Goal: Task Accomplishment & Management: Complete application form

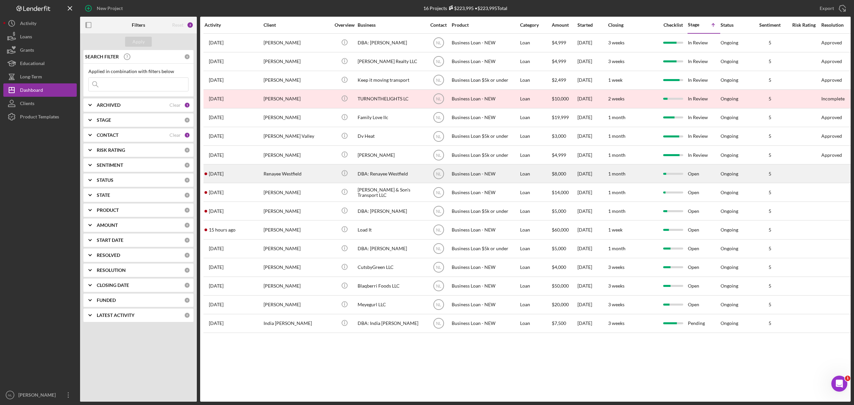
click at [282, 180] on div "Renayee Westfield" at bounding box center [297, 174] width 67 height 18
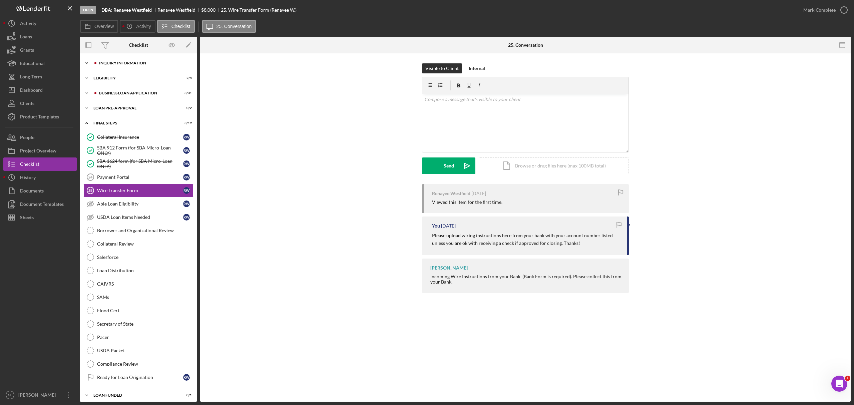
click at [139, 61] on div "INQUIRY INFORMATION" at bounding box center [143, 63] width 89 height 4
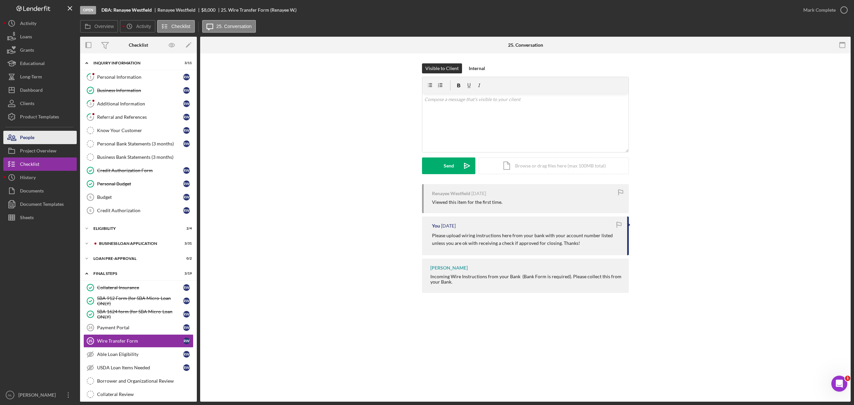
click at [48, 139] on button "People" at bounding box center [39, 137] width 73 height 13
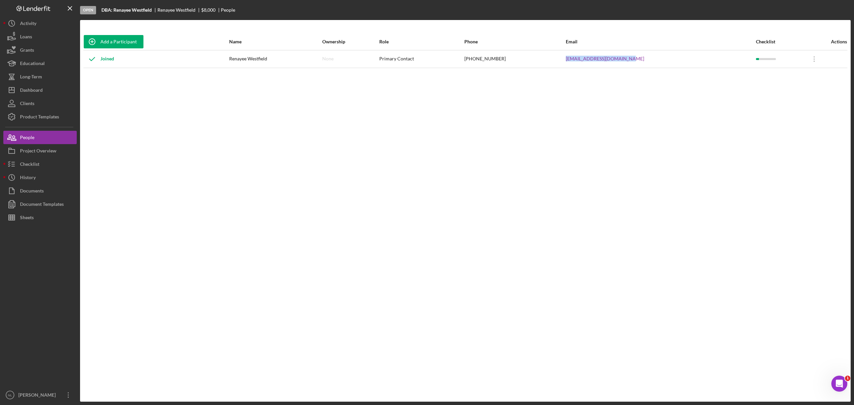
drag, startPoint x: 661, startPoint y: 54, endPoint x: 587, endPoint y: 57, distance: 74.8
click at [587, 57] on tr "Joined Renayee Westfield None Primary Contact (217) 766-2748 westfield79@sbcglo…" at bounding box center [465, 59] width 764 height 18
copy tr "westfield79@sbcglobal.net"
click at [28, 169] on div "Checklist" at bounding box center [29, 165] width 19 height 15
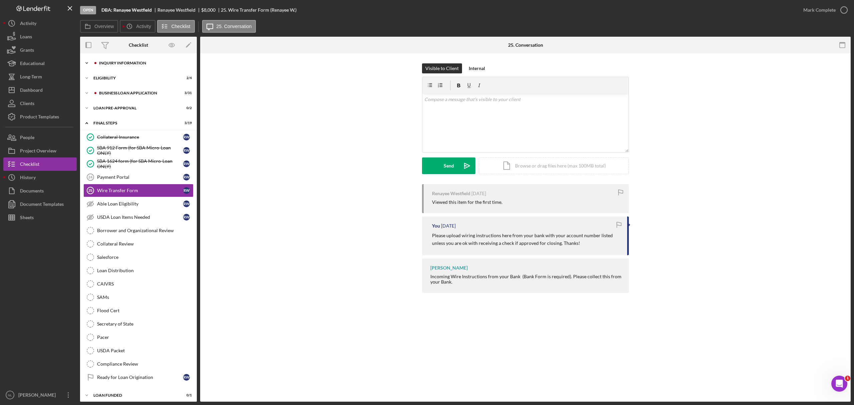
click at [119, 63] on div "INQUIRY INFORMATION" at bounding box center [143, 63] width 89 height 4
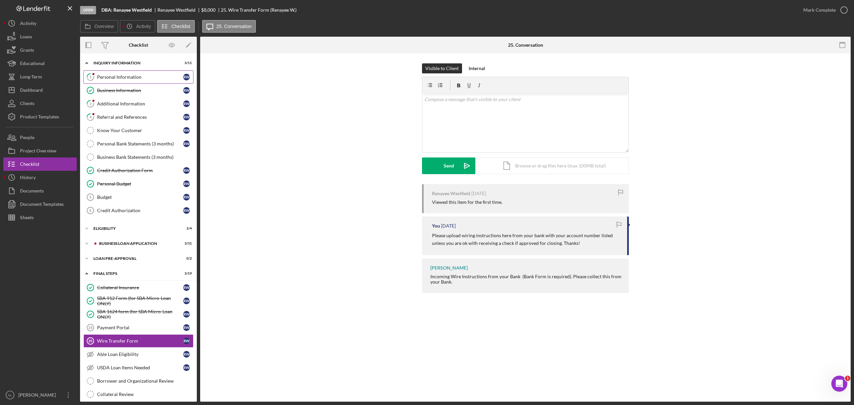
click at [135, 75] on div "Personal Information" at bounding box center [140, 76] width 86 height 5
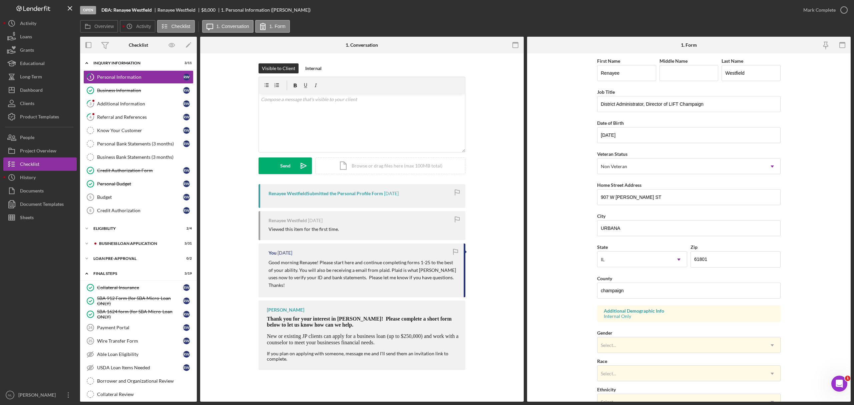
scroll to position [98, 0]
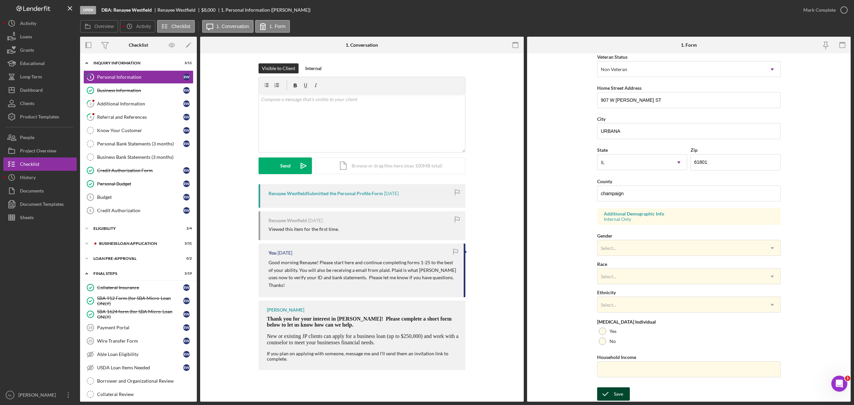
click at [617, 394] on div "Save" at bounding box center [618, 393] width 9 height 13
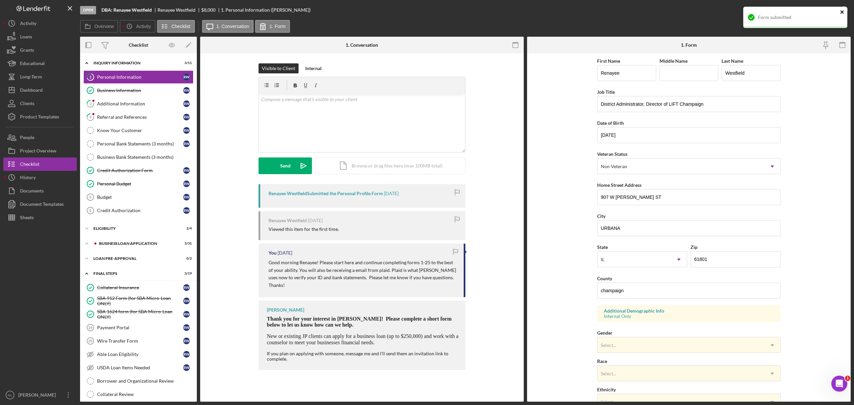
click at [841, 11] on icon "close" at bounding box center [842, 11] width 5 height 5
click at [818, 9] on div "Mark Complete" at bounding box center [820, 9] width 32 height 13
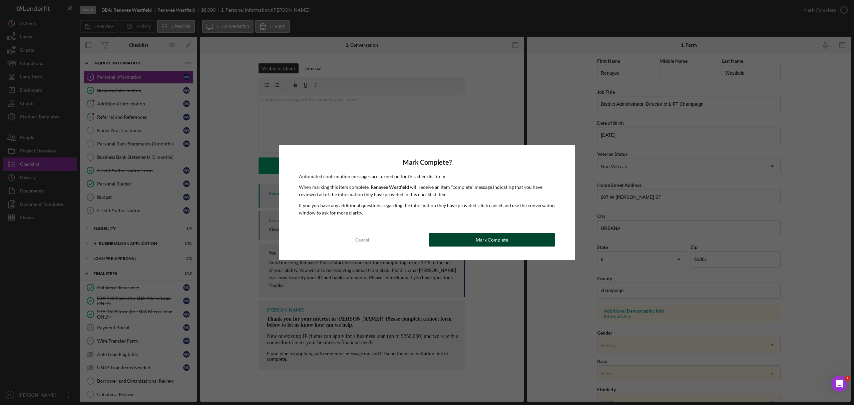
click at [481, 241] on div "Mark Complete" at bounding box center [492, 239] width 32 height 13
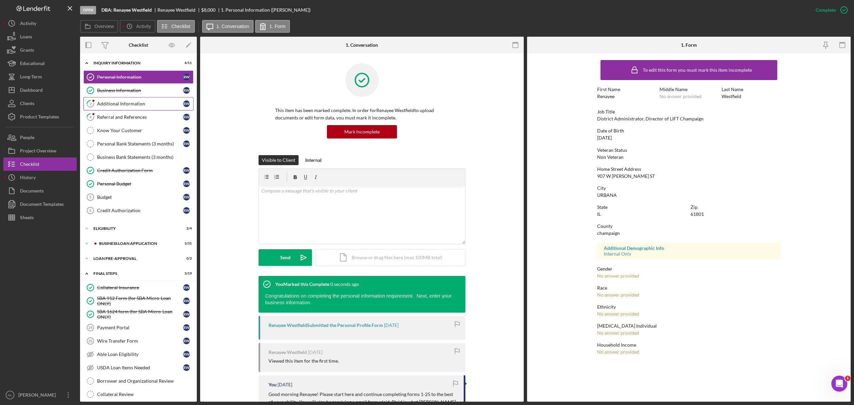
click at [154, 106] on div "Additional Information" at bounding box center [140, 103] width 86 height 5
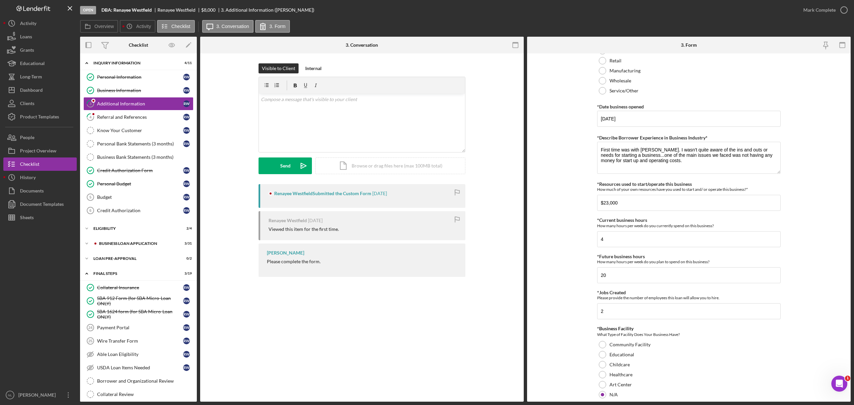
scroll to position [639, 0]
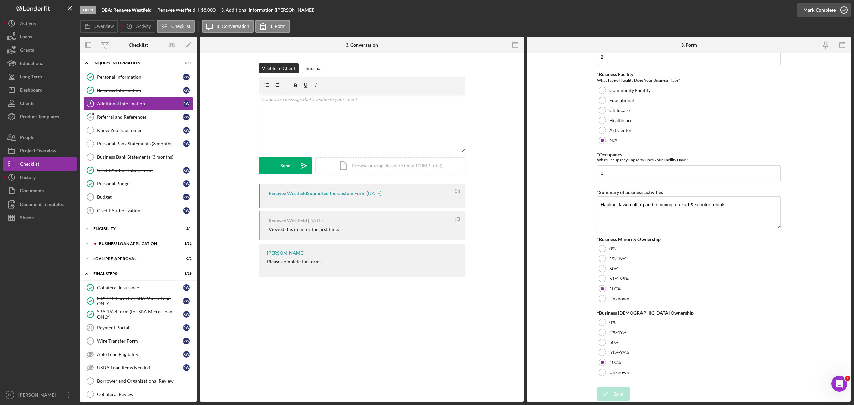
drag, startPoint x: 572, startPoint y: 306, endPoint x: 814, endPoint y: 9, distance: 383.1
click at [814, 9] on div "Mark Complete" at bounding box center [820, 9] width 32 height 13
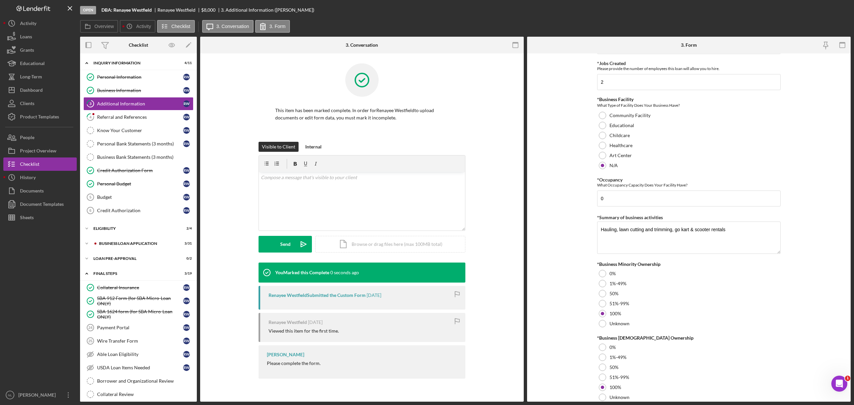
scroll to position [0, 0]
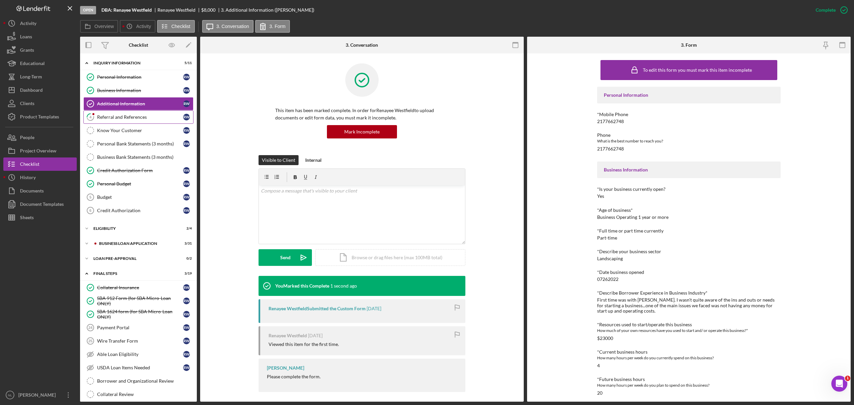
click at [126, 119] on div "Referral and References" at bounding box center [140, 116] width 86 height 5
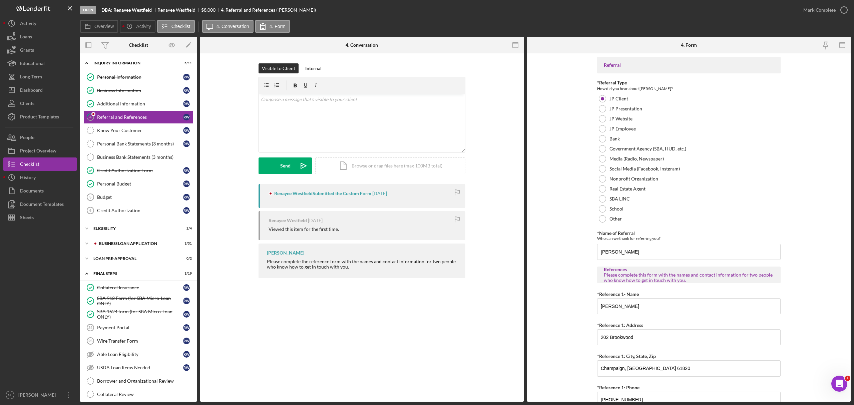
scroll to position [156, 0]
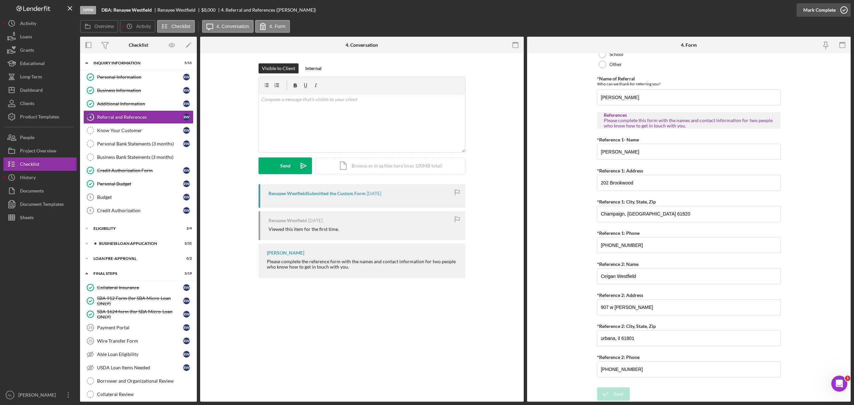
click at [811, 13] on div "Mark Complete" at bounding box center [820, 9] width 32 height 13
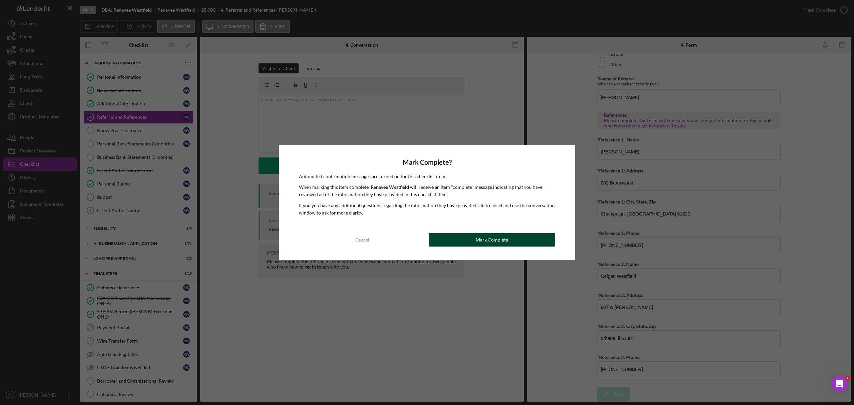
click at [489, 236] on div "Mark Complete" at bounding box center [492, 239] width 32 height 13
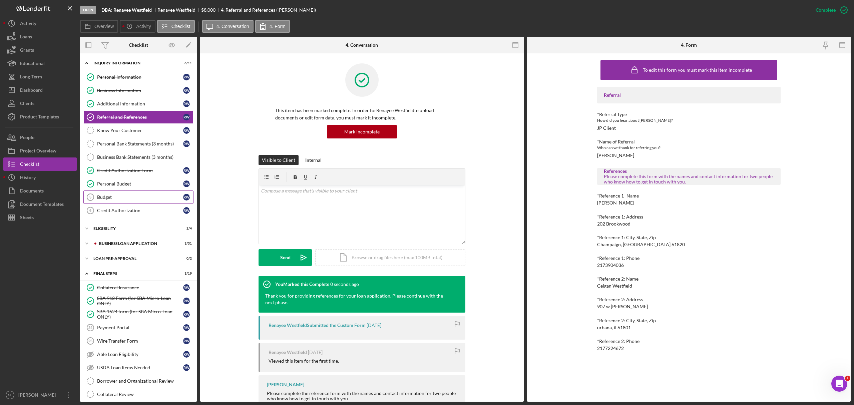
click at [139, 200] on div "Budget" at bounding box center [140, 197] width 86 height 5
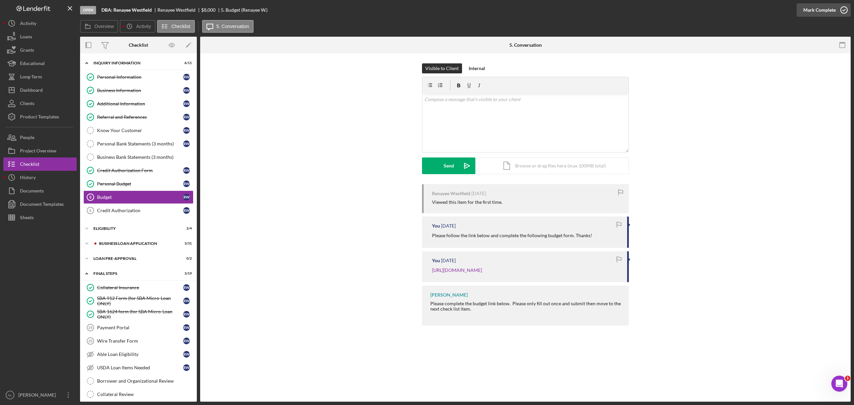
click at [819, 9] on div "Mark Complete" at bounding box center [820, 9] width 32 height 13
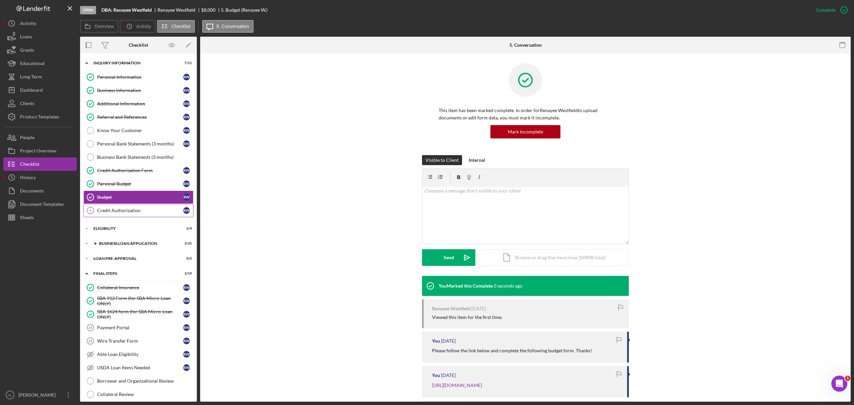
click at [150, 217] on link "Credit Authorization 6 Credit Authorization R W" at bounding box center [138, 210] width 110 height 13
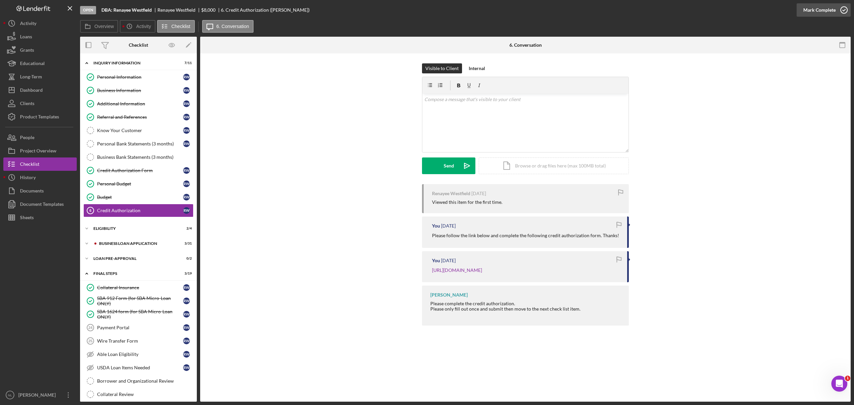
click at [819, 12] on div "Mark Complete" at bounding box center [820, 9] width 32 height 13
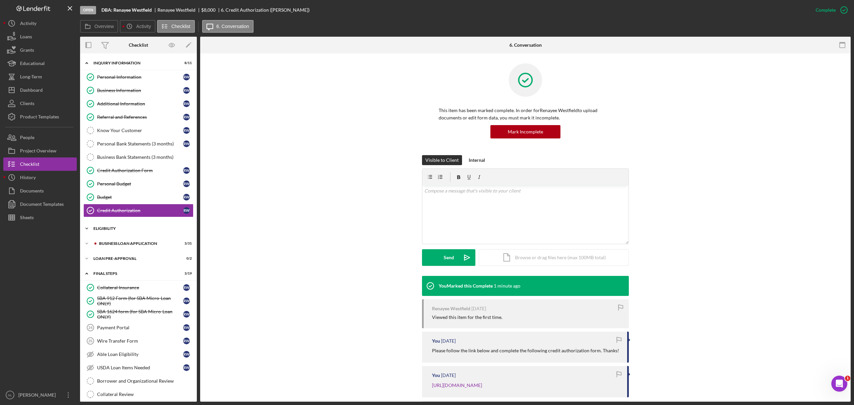
click at [128, 231] on div "ELIGIBILITY" at bounding box center [140, 229] width 95 height 4
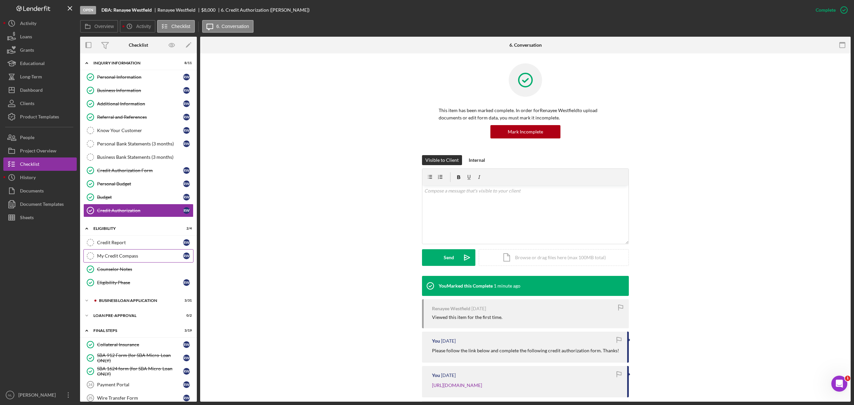
click at [132, 259] on div "My Credit Compass" at bounding box center [140, 255] width 86 height 5
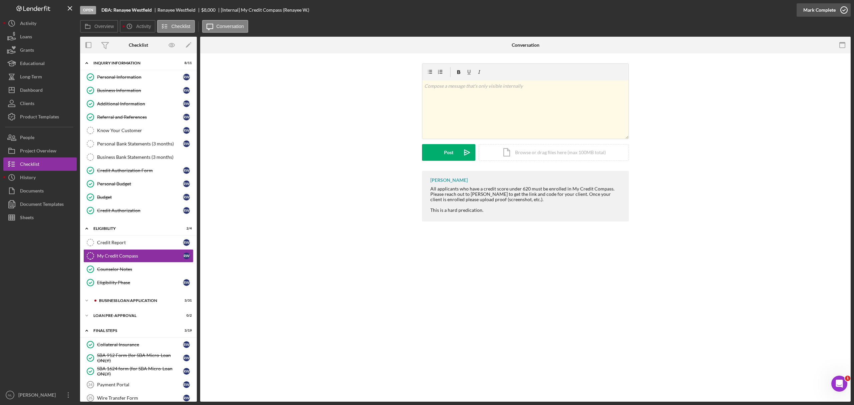
click at [814, 11] on div "Mark Complete" at bounding box center [820, 9] width 32 height 13
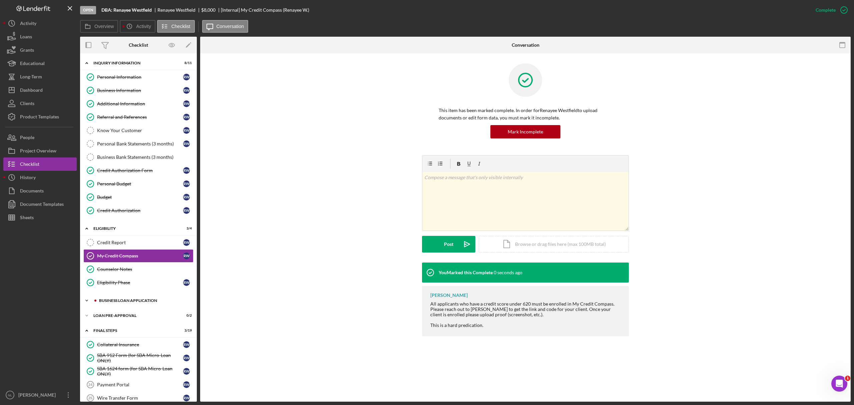
click at [137, 303] on div "BUSINESS LOAN APPLICATION" at bounding box center [143, 301] width 89 height 4
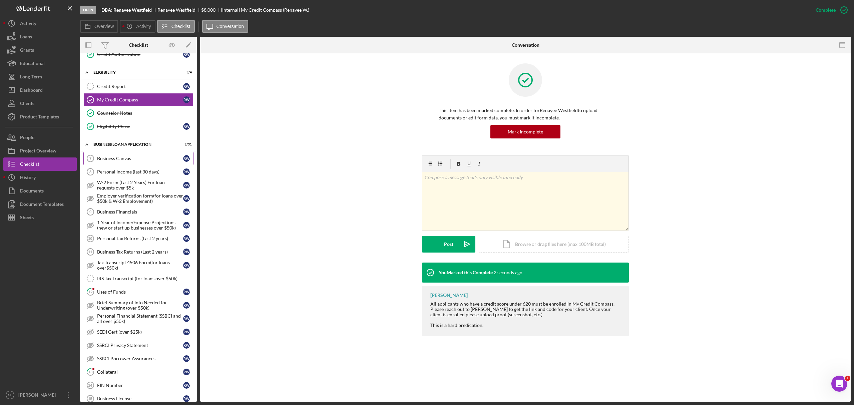
click at [134, 161] on div "Business Canvas" at bounding box center [140, 158] width 86 height 5
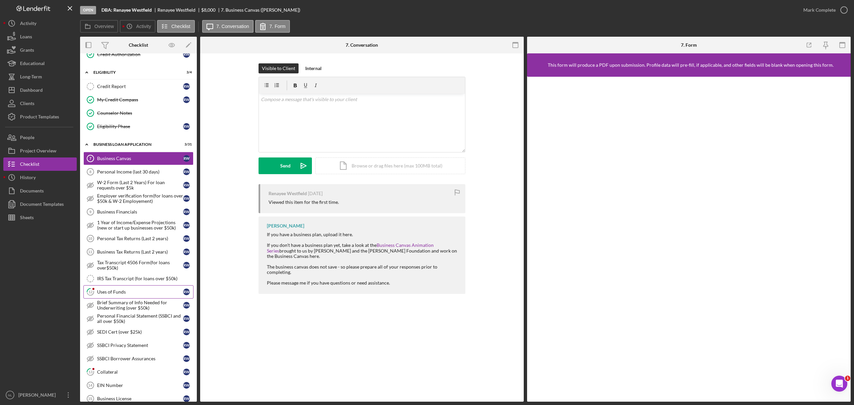
click at [124, 299] on link "12 Uses of Funds R W" at bounding box center [138, 291] width 110 height 13
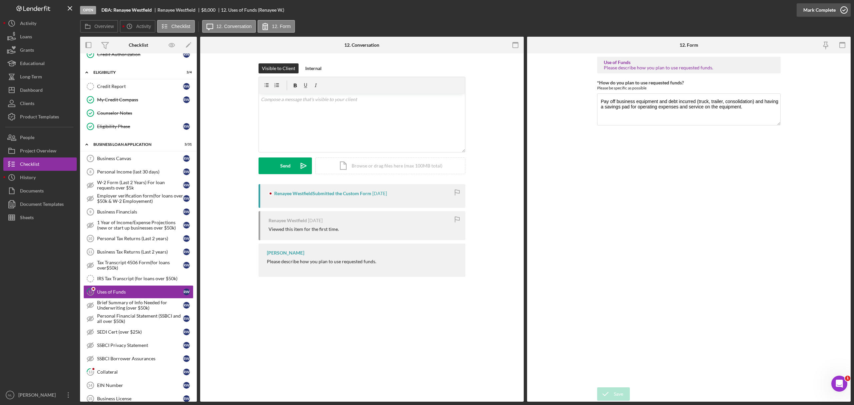
click at [825, 6] on div "Mark Complete" at bounding box center [820, 9] width 32 height 13
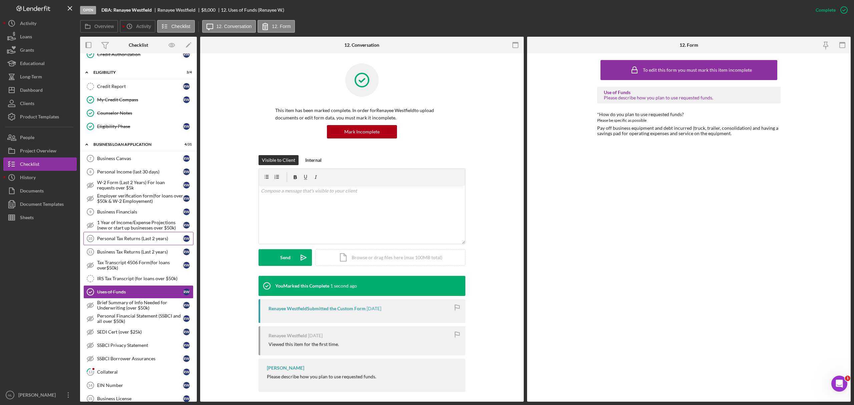
scroll to position [209, 0]
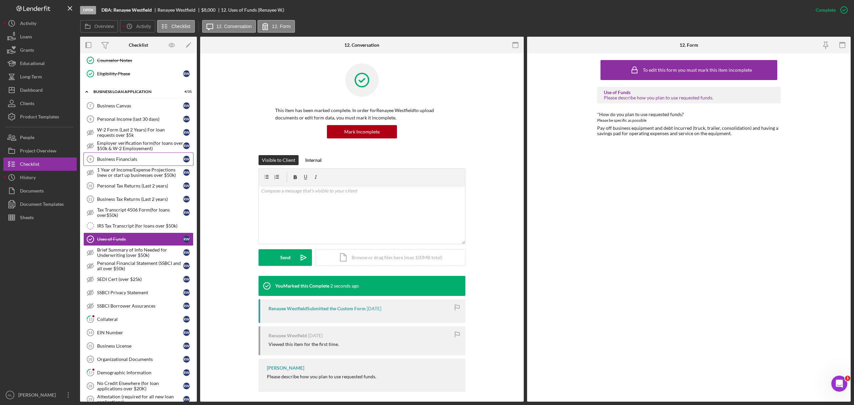
click at [118, 160] on link "Business Financials 9 Business Financials R W" at bounding box center [138, 159] width 110 height 13
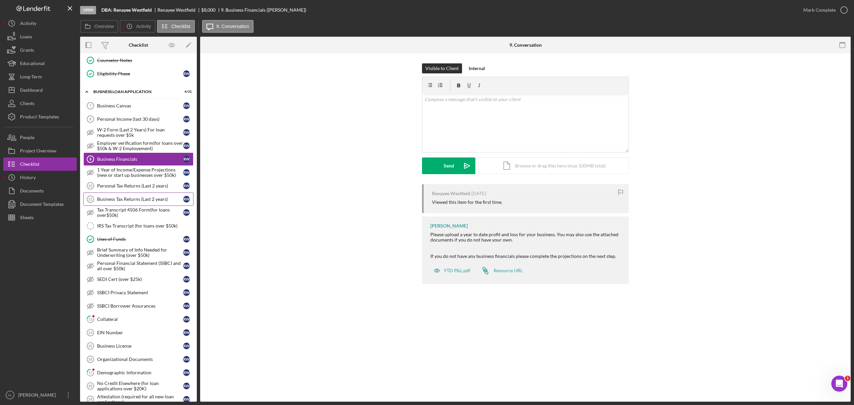
click at [119, 201] on link "Business Tax Returns (Last 2 years) 11 Business Tax Returns (Last 2 years) R W" at bounding box center [138, 199] width 110 height 13
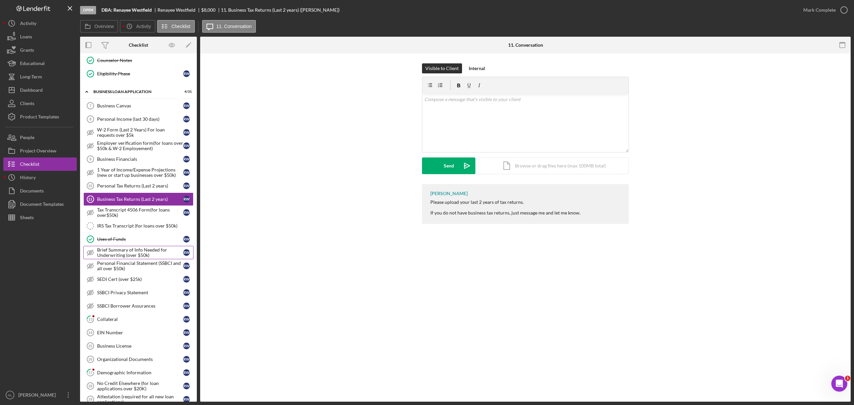
scroll to position [370, 0]
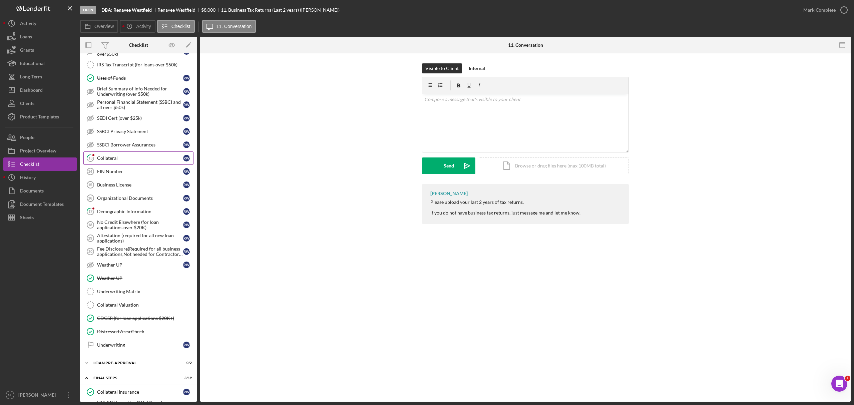
click at [117, 161] on link "13 Collateral R W" at bounding box center [138, 158] width 110 height 13
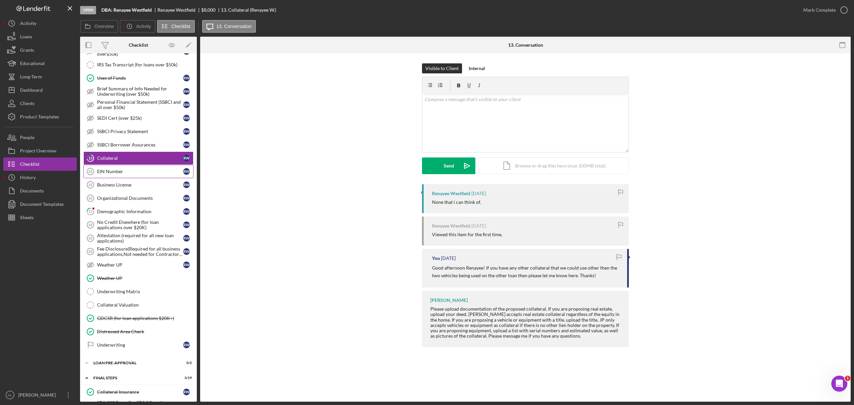
click at [115, 174] on link "EIN Number 14 EIN Number R W" at bounding box center [138, 171] width 110 height 13
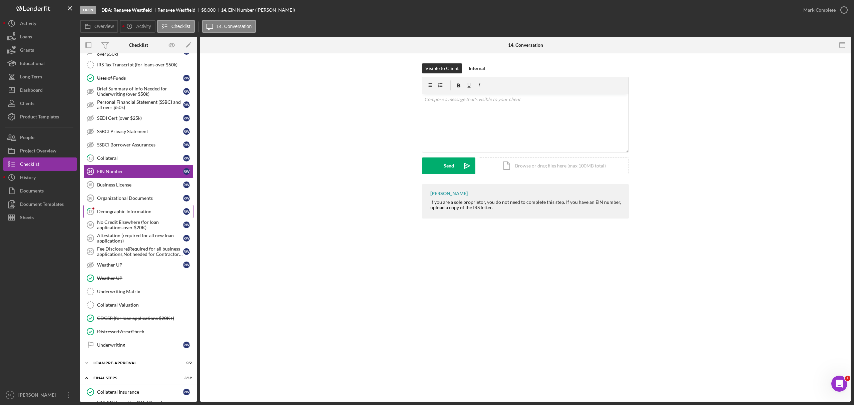
click at [124, 214] on div "Demographic Information" at bounding box center [140, 211] width 86 height 5
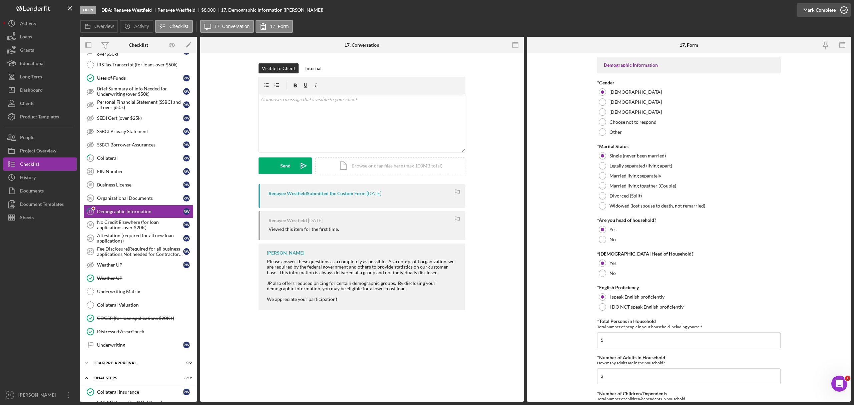
click at [821, 15] on div "Mark Complete" at bounding box center [820, 9] width 32 height 13
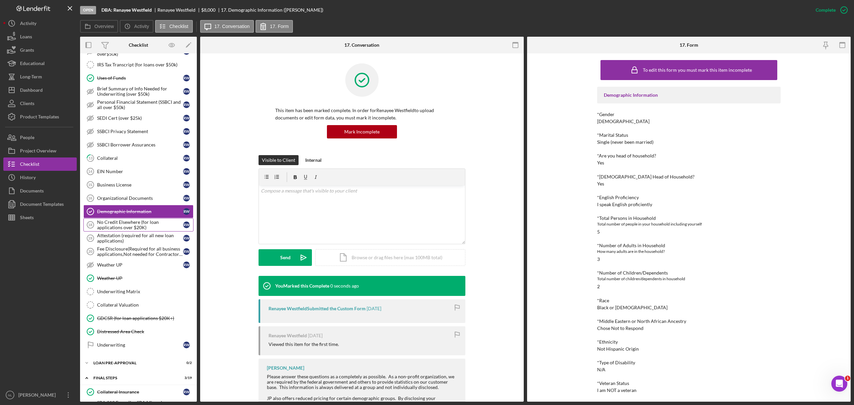
click at [162, 230] on div "No Credit Elsewhere (for loan applications over $20K)" at bounding box center [140, 225] width 86 height 11
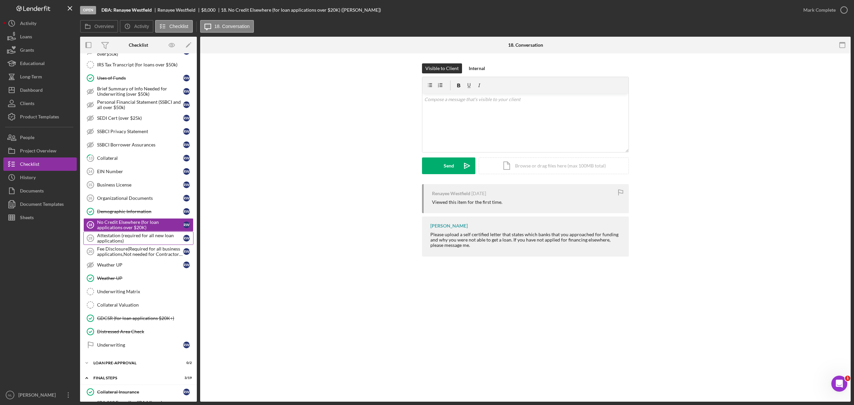
click at [149, 244] on div "Attestation (required for all new loan applications)" at bounding box center [140, 238] width 86 height 11
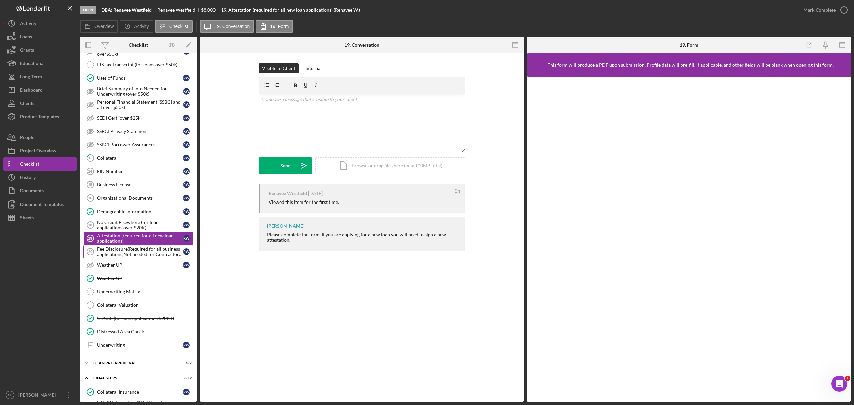
click at [144, 258] on link "Fee Disclosure(Required for all business applications,Not needed for Contractor…" at bounding box center [138, 251] width 110 height 13
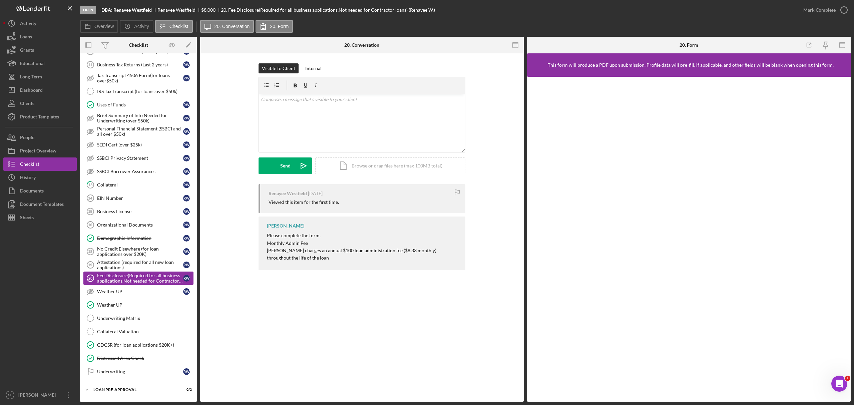
scroll to position [341, 0]
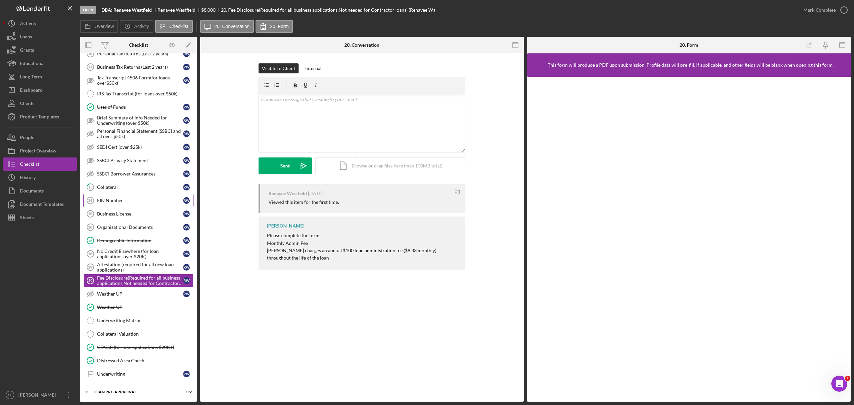
click at [135, 203] on div "EIN Number" at bounding box center [140, 200] width 86 height 5
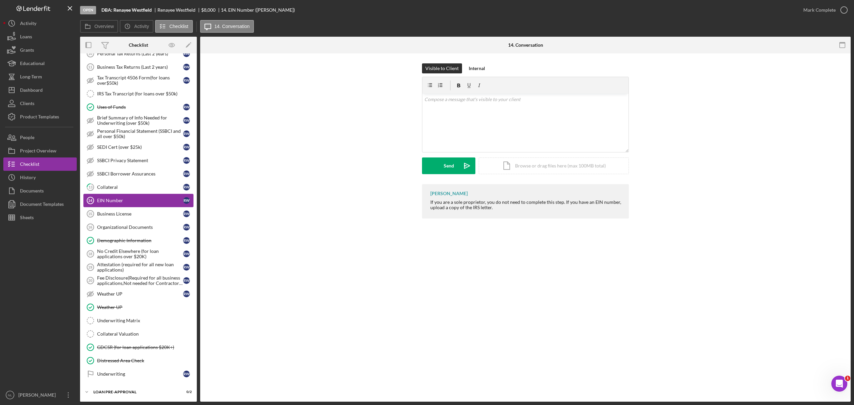
click at [135, 203] on div "EIN Number" at bounding box center [140, 200] width 86 height 5
click at [120, 230] on div "Organizational Documents" at bounding box center [140, 227] width 86 height 5
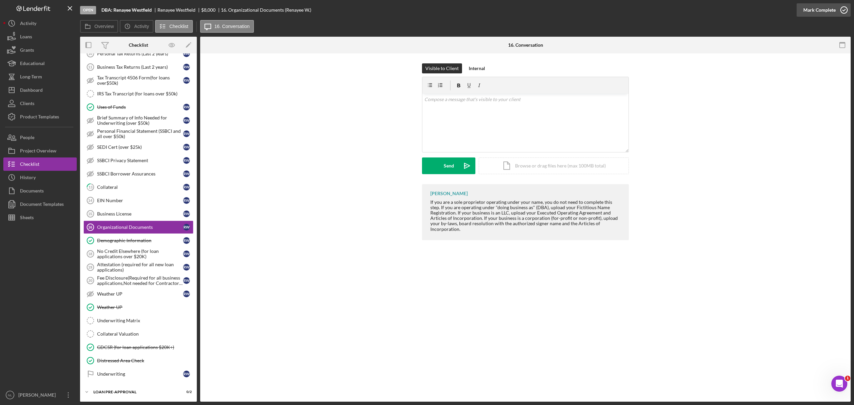
click at [842, 5] on icon "button" at bounding box center [844, 10] width 17 height 17
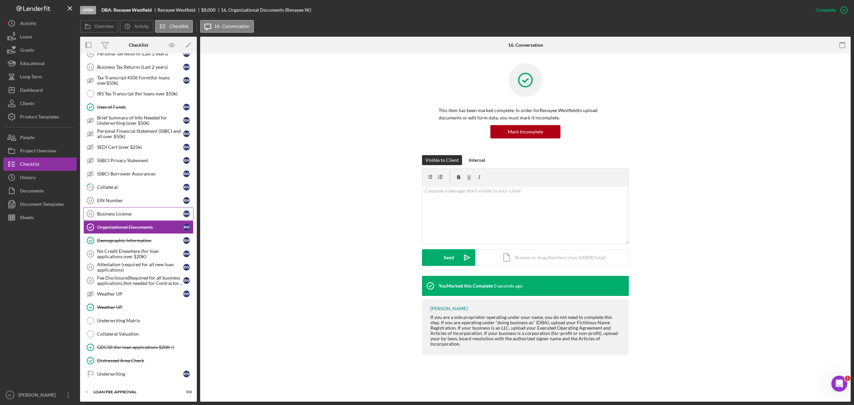
click at [135, 217] on div "Business License" at bounding box center [140, 213] width 86 height 5
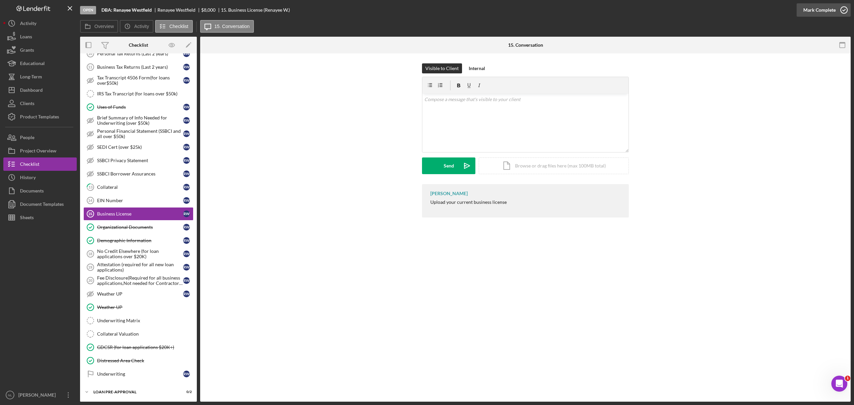
click at [800, 8] on button "Mark Complete" at bounding box center [824, 9] width 54 height 13
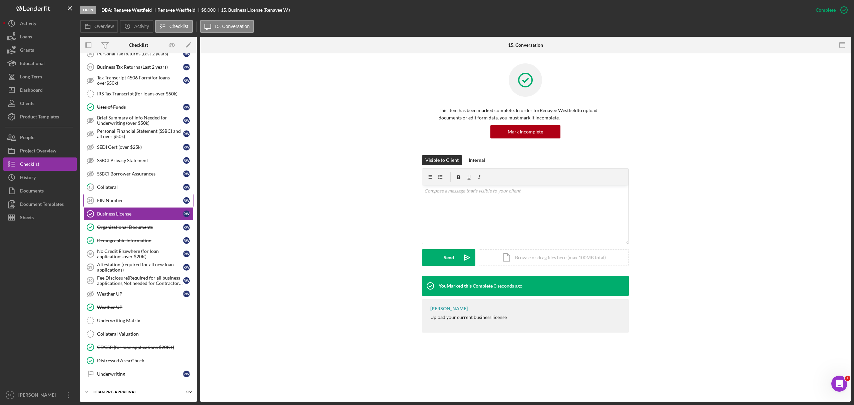
click at [129, 203] on div "EIN Number" at bounding box center [140, 200] width 86 height 5
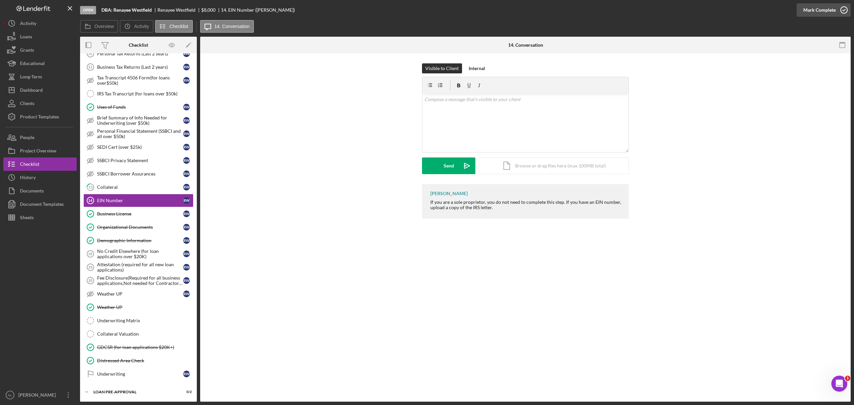
click at [811, 13] on div "Mark Complete" at bounding box center [820, 9] width 32 height 13
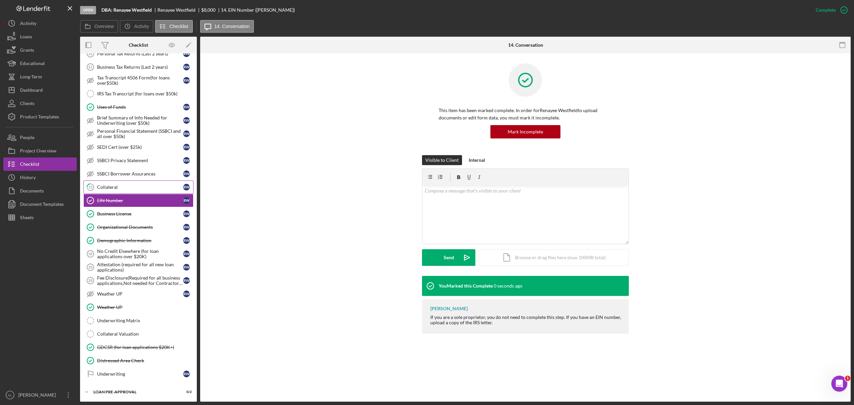
click at [136, 190] on div "Collateral" at bounding box center [140, 187] width 86 height 5
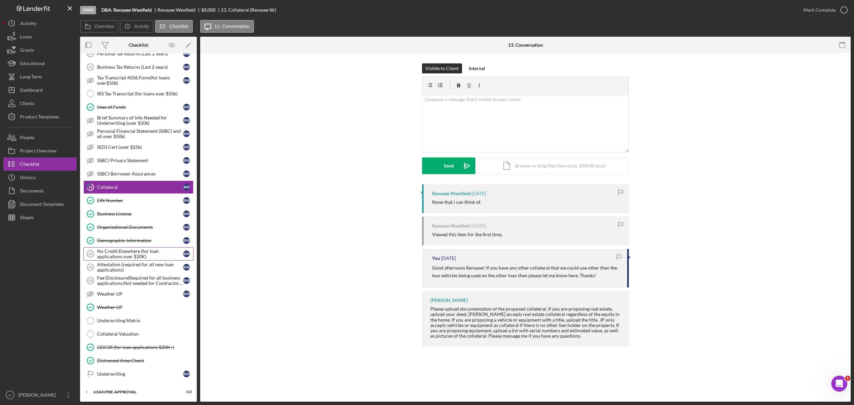
click at [105, 259] on div "No Credit Elsewhere (for loan applications over $20K)" at bounding box center [140, 254] width 86 height 11
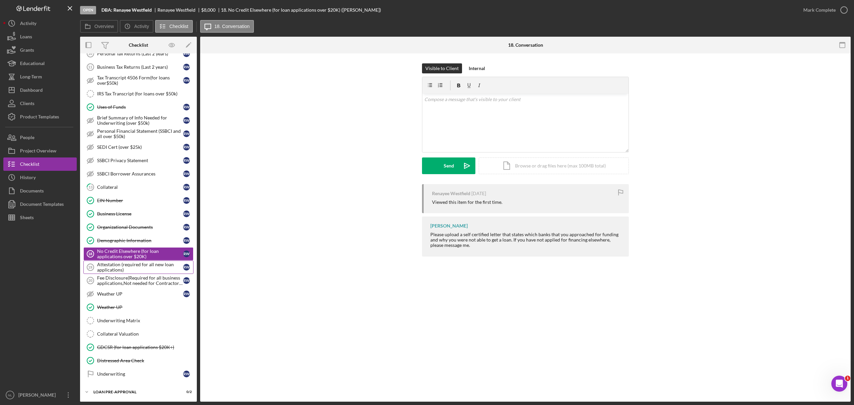
click at [119, 273] on div "Attestation (required for all new loan applications)" at bounding box center [140, 267] width 86 height 11
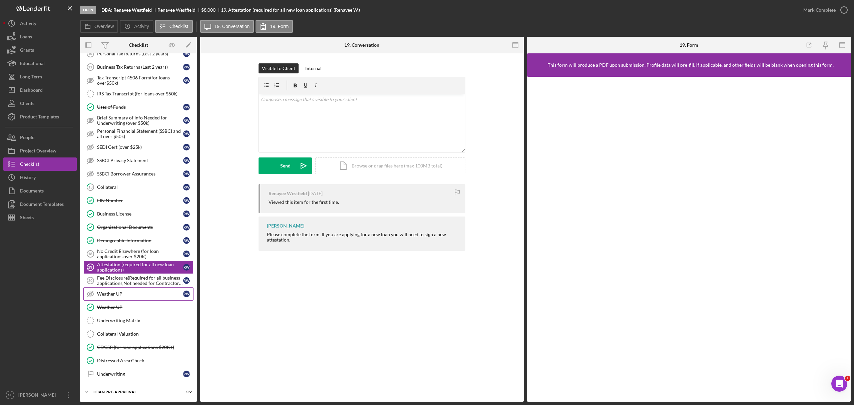
click at [122, 297] on div "Weather UP" at bounding box center [140, 293] width 86 height 5
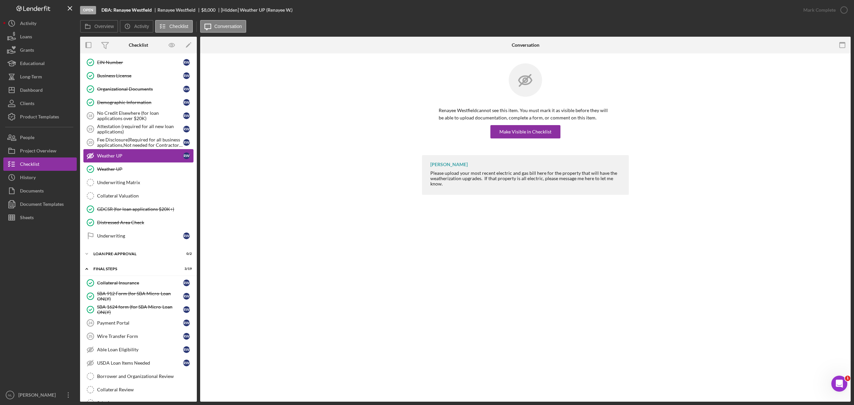
scroll to position [495, 0]
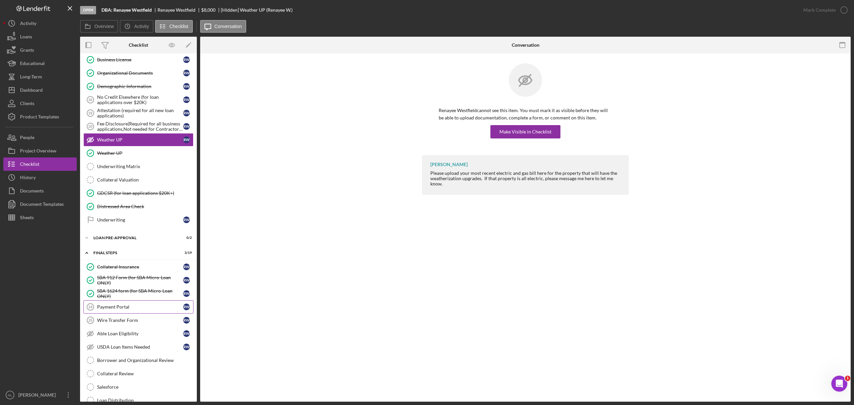
click at [127, 314] on link "Payment Portal 24 Payment Portal R W" at bounding box center [138, 306] width 110 height 13
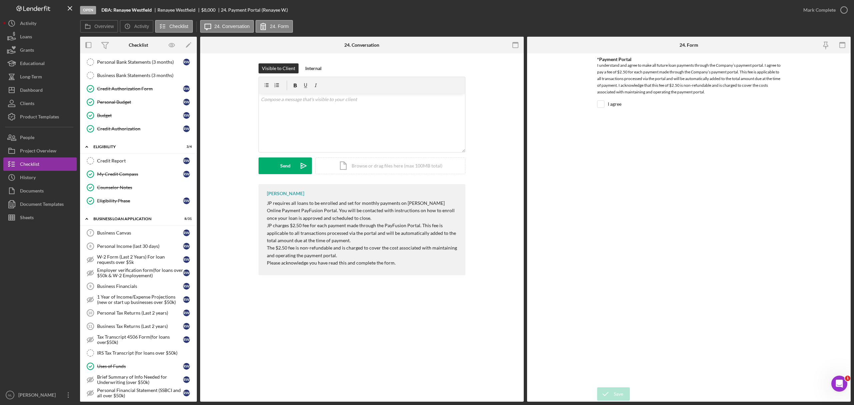
scroll to position [81, 0]
click at [147, 237] on div "Business Canvas" at bounding box center [140, 233] width 86 height 5
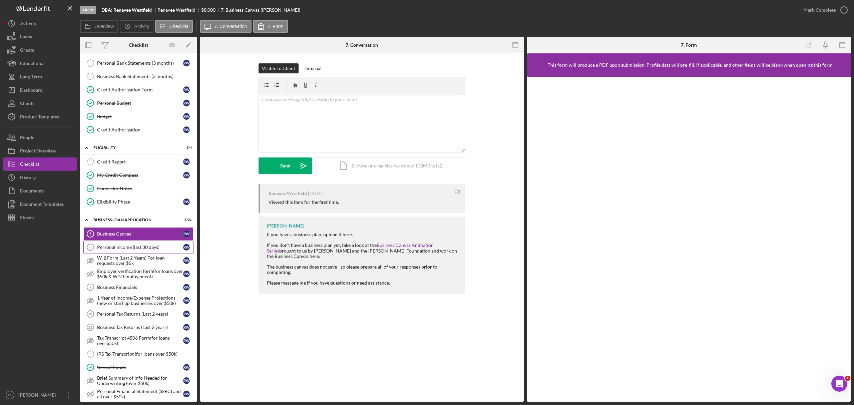
click at [151, 250] on div "Personal Income (last 30 days)" at bounding box center [140, 247] width 86 height 5
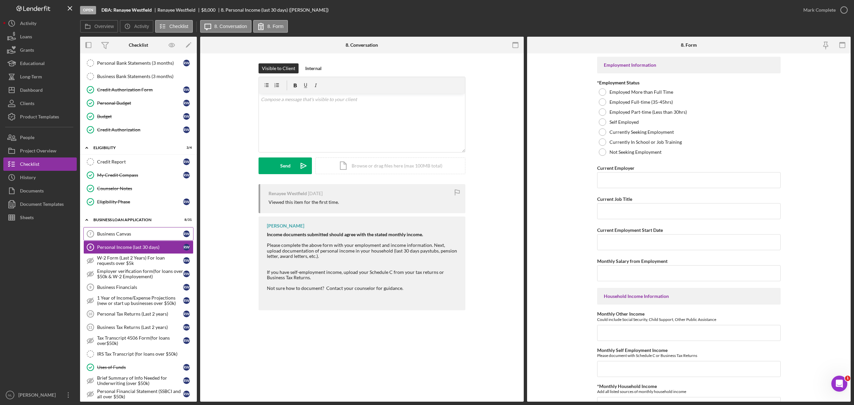
click at [140, 230] on link "Business Canvas 7 Business Canvas R W" at bounding box center [138, 233] width 110 height 13
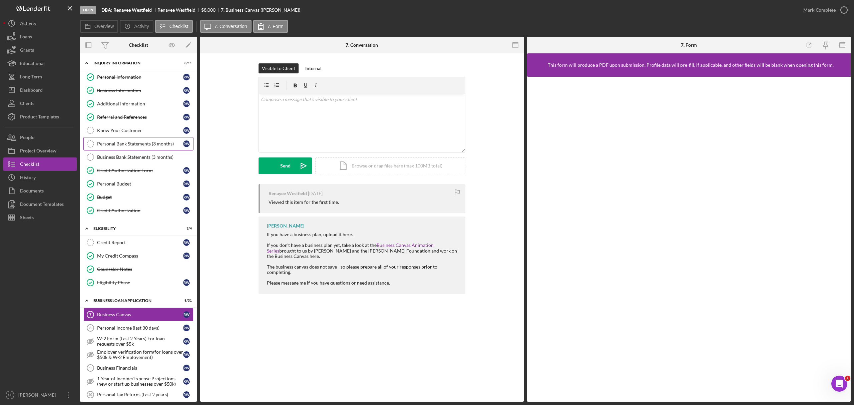
click at [134, 139] on link "Personal Bank Statements (3 months) Personal Bank Statements (3 months) R W" at bounding box center [138, 143] width 110 height 13
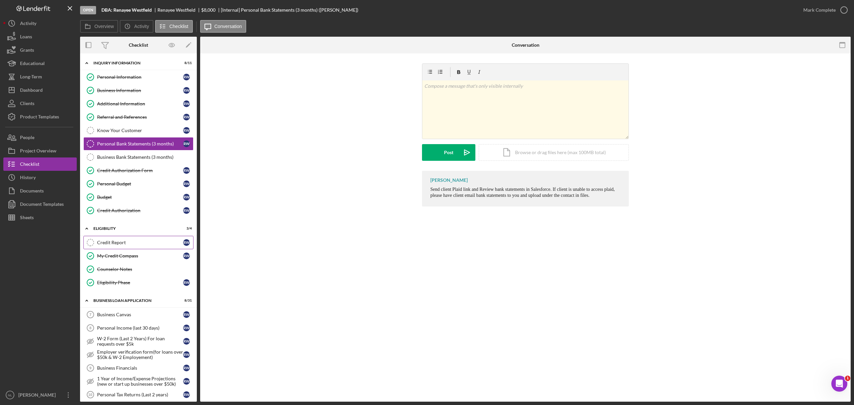
click at [140, 245] on div "Credit Report" at bounding box center [140, 242] width 86 height 5
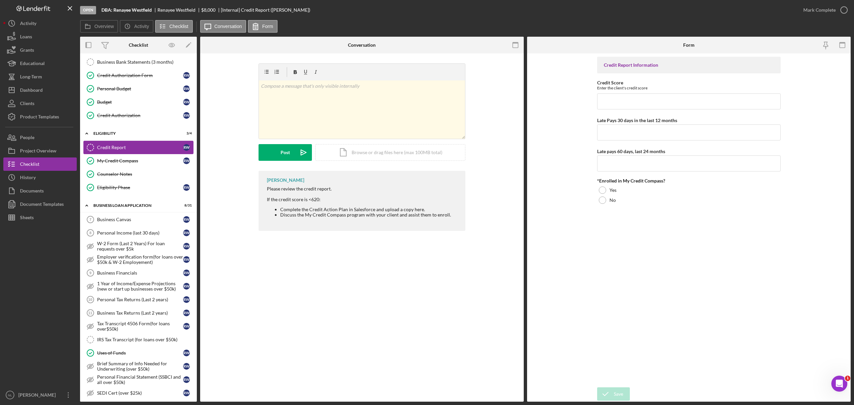
scroll to position [100, 0]
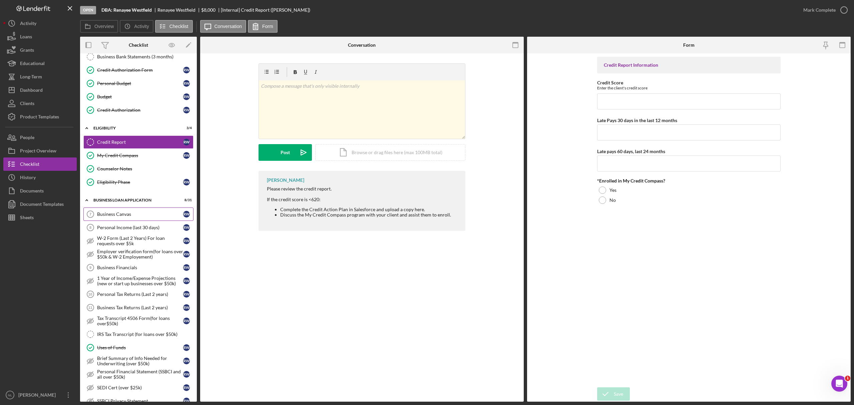
click at [120, 217] on div "Business Canvas" at bounding box center [140, 214] width 86 height 5
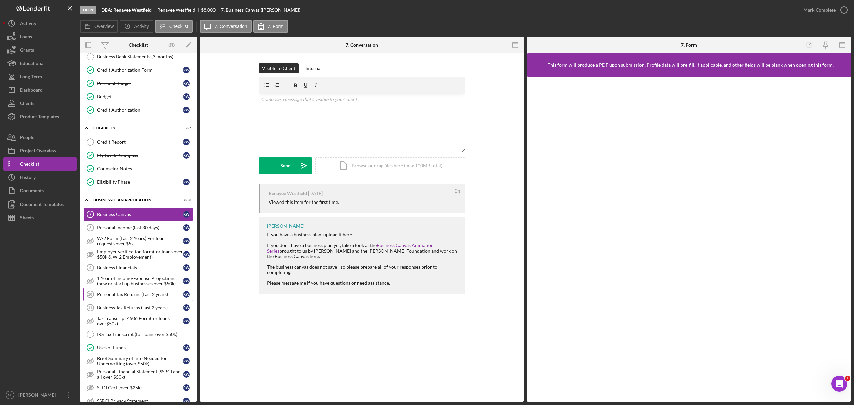
click at [126, 297] on div "Personal Tax Returns (Last 2 years)" at bounding box center [140, 294] width 86 height 5
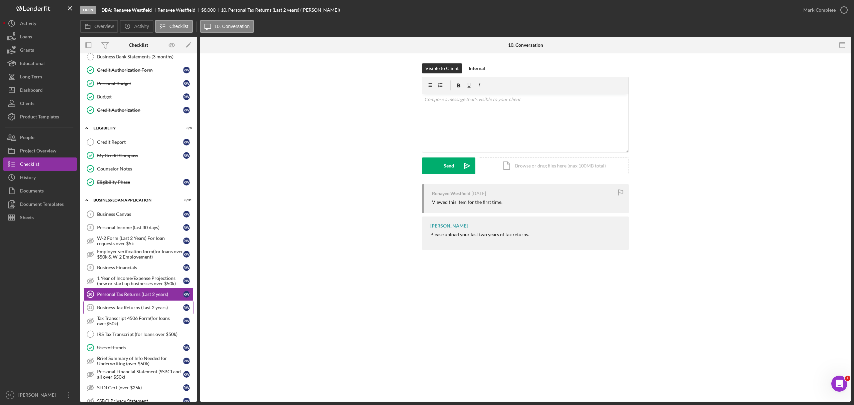
click at [131, 310] on div "Business Tax Returns (Last 2 years)" at bounding box center [140, 307] width 86 height 5
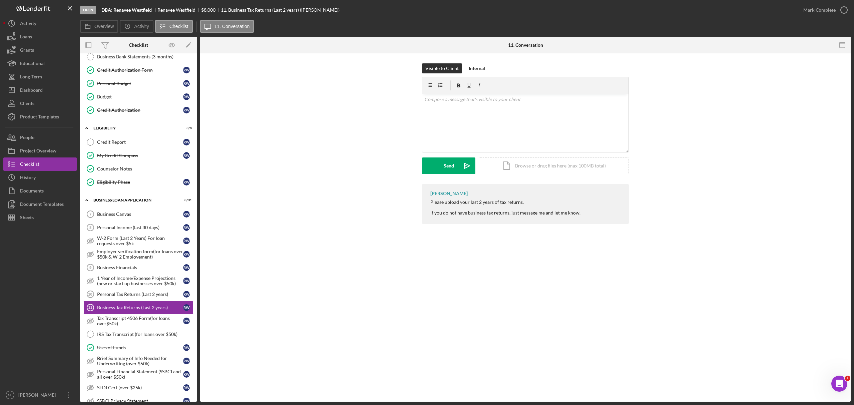
click at [806, 19] on div "Mark Complete" at bounding box center [824, 10] width 54 height 20
click at [806, 7] on div "Mark Complete" at bounding box center [820, 9] width 32 height 13
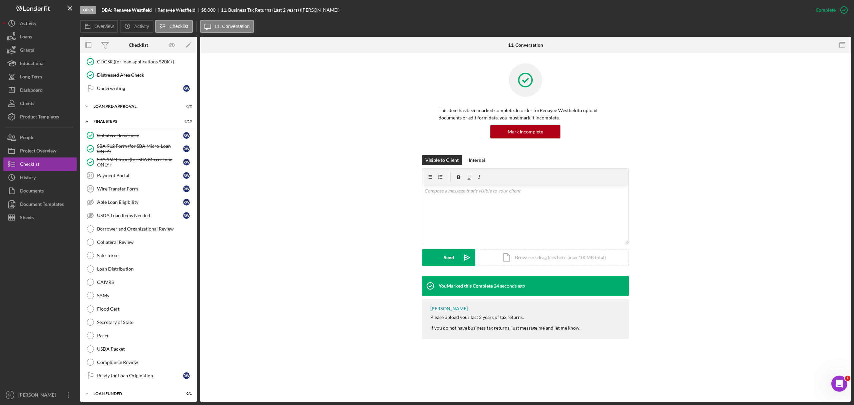
scroll to position [643, 0]
click at [137, 320] on div "Secretary of State" at bounding box center [145, 319] width 96 height 5
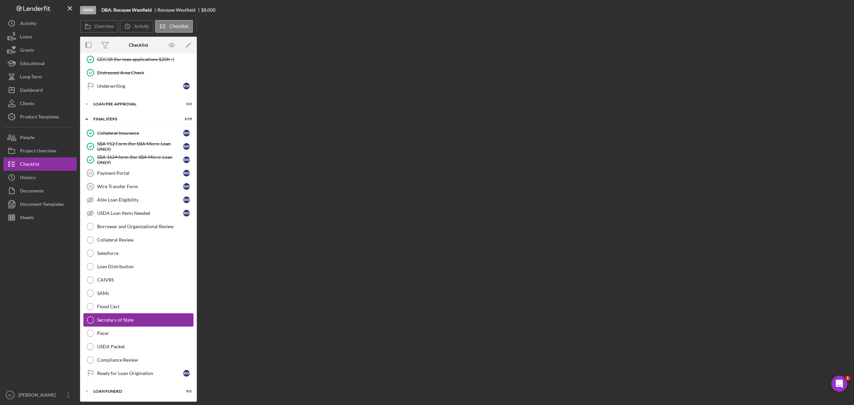
scroll to position [643, 0]
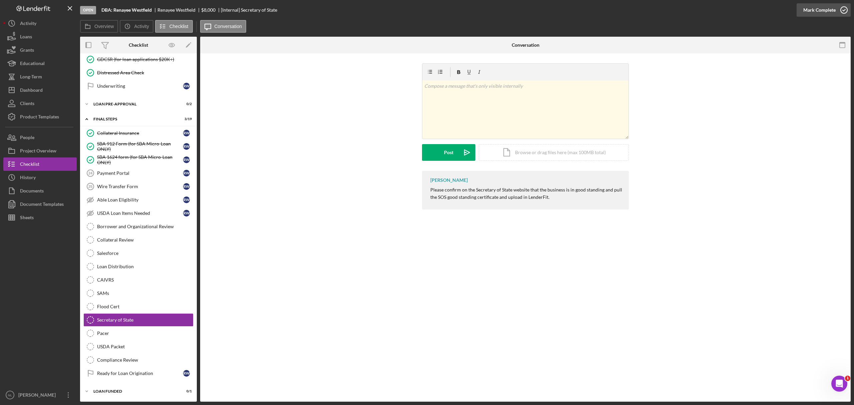
click at [809, 7] on div "Mark Complete" at bounding box center [820, 9] width 32 height 13
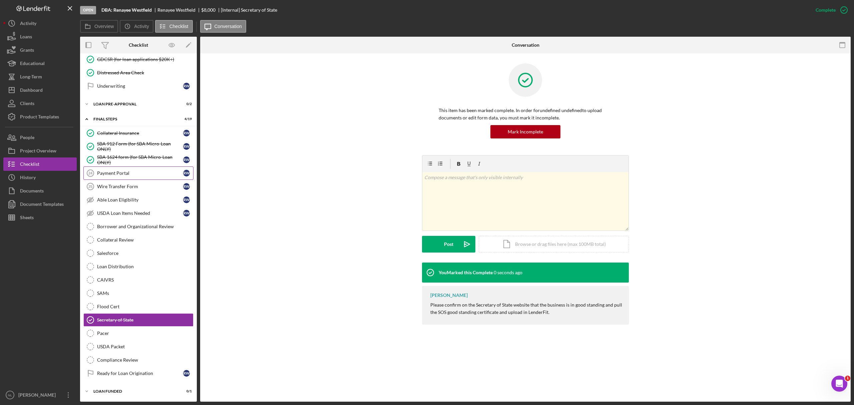
click at [123, 171] on div "Payment Portal" at bounding box center [140, 173] width 86 height 5
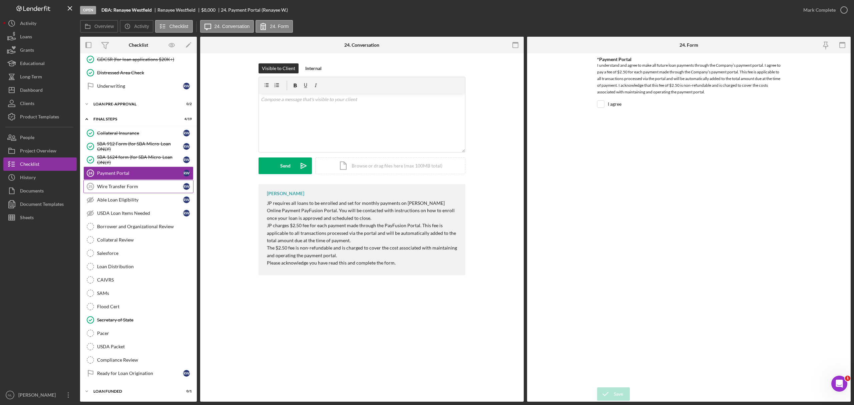
click at [125, 180] on link "Wire Transfer Form 25 Wire Transfer Form R W" at bounding box center [138, 186] width 110 height 13
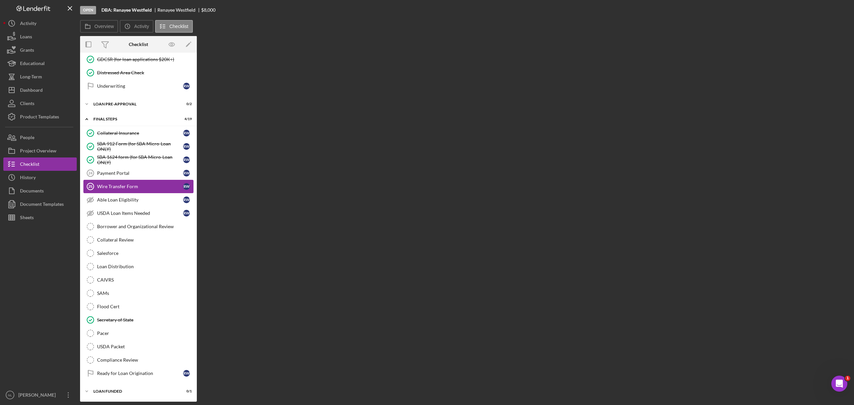
scroll to position [643, 0]
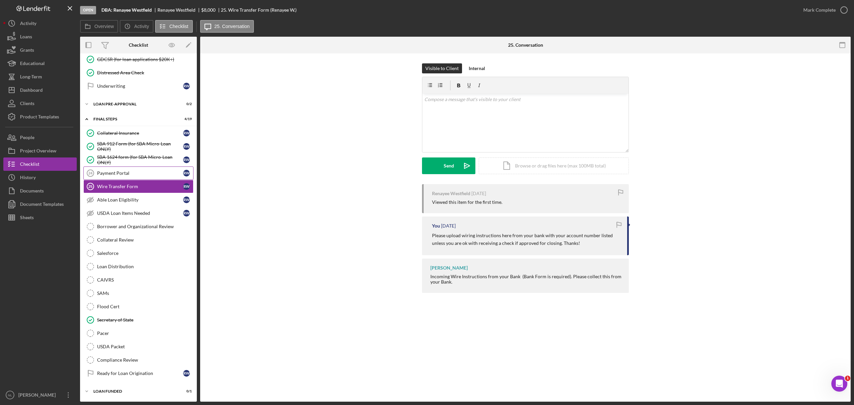
click at [121, 173] on div "Payment Portal" at bounding box center [140, 173] width 86 height 5
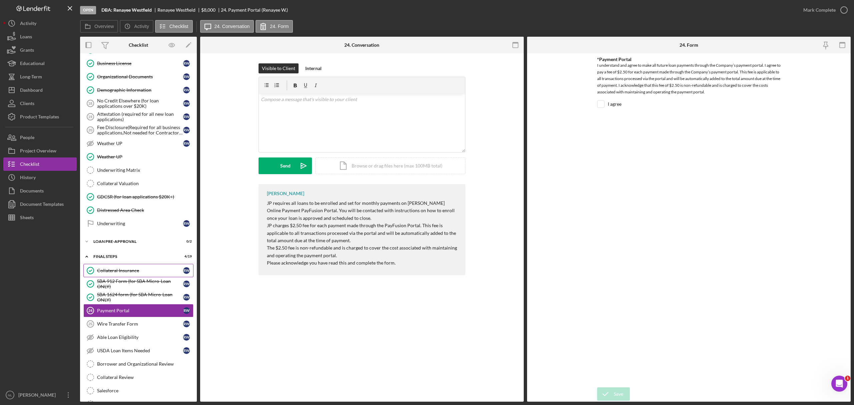
click at [135, 122] on div "Attestation (required for all new loan applications)" at bounding box center [140, 116] width 86 height 11
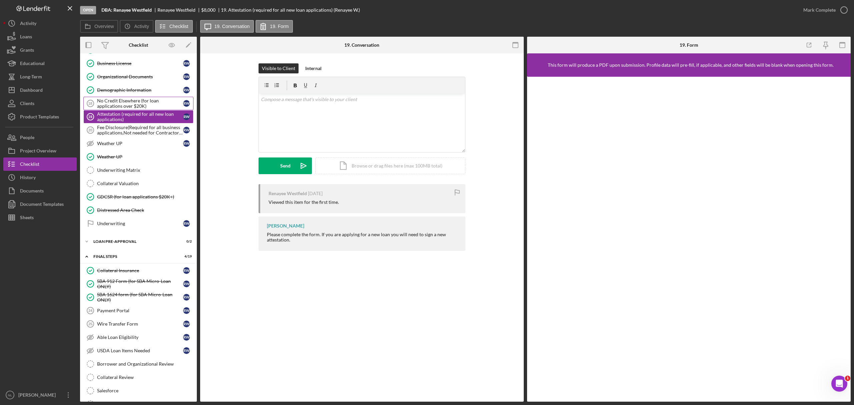
scroll to position [441, 0]
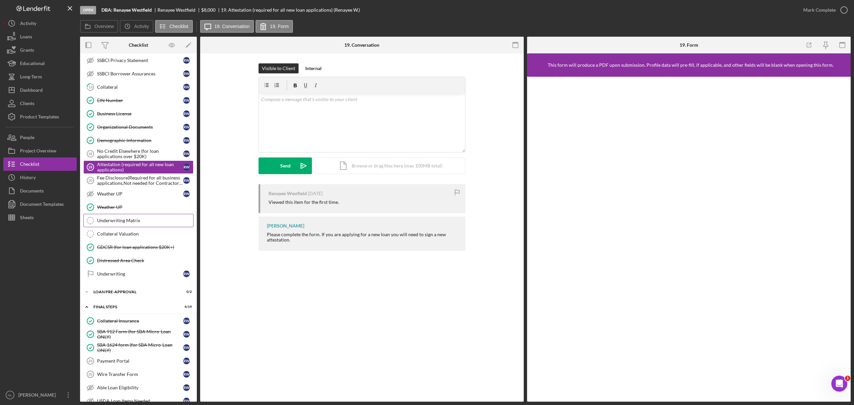
click at [153, 223] on div "Underwriting Matrix" at bounding box center [145, 220] width 96 height 5
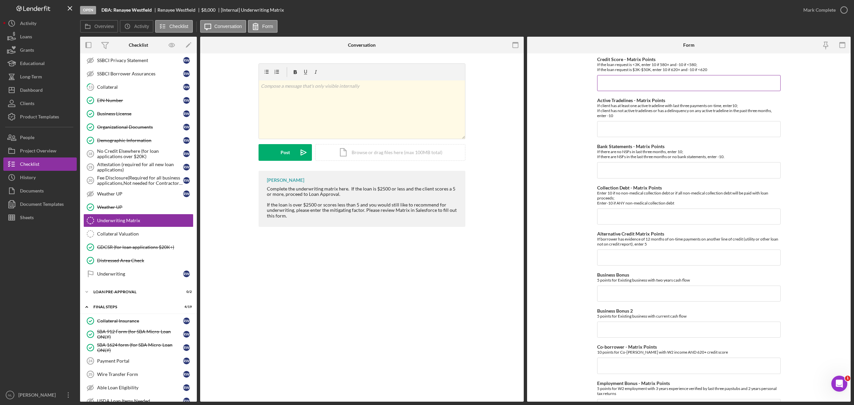
click at [610, 80] on input "Credit Score - Matrix Points" at bounding box center [689, 83] width 184 height 16
click at [610, 80] on input "10" at bounding box center [689, 83] width 184 height 16
type input "10"
click at [613, 124] on input "Active Tradelines - Matrix Points" at bounding box center [689, 129] width 184 height 16
type input "10"
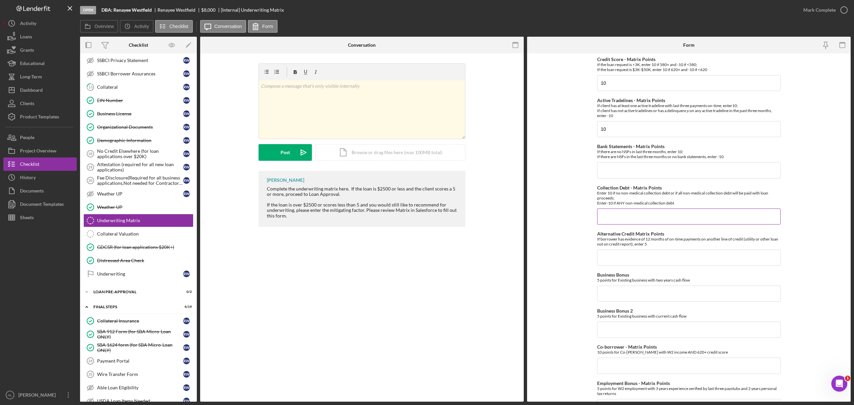
click at [610, 217] on input "Collection Debt - Matrix Points" at bounding box center [689, 217] width 184 height 16
type input "10"
click at [602, 271] on div "Credit Score - Matrix Points If the loan request is <3K, enter 10 if 580+ and -…" at bounding box center [689, 332] width 184 height 551
click at [612, 257] on input "Alternative Credit Matrix Points" at bounding box center [689, 258] width 184 height 16
type input "0"
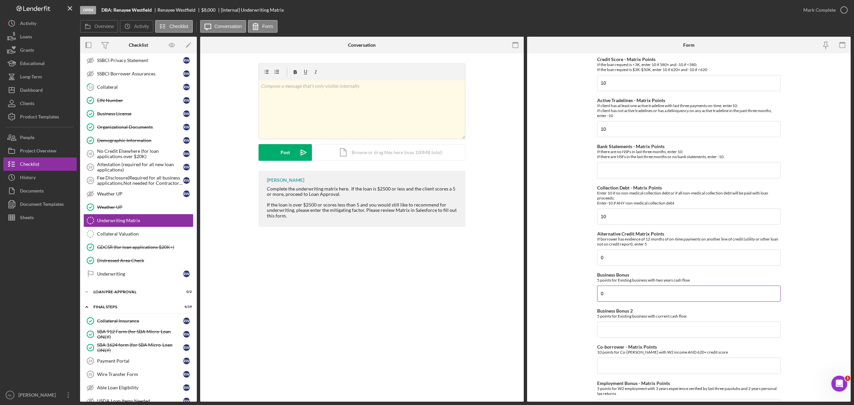
click at [611, 301] on input "0" at bounding box center [689, 294] width 184 height 16
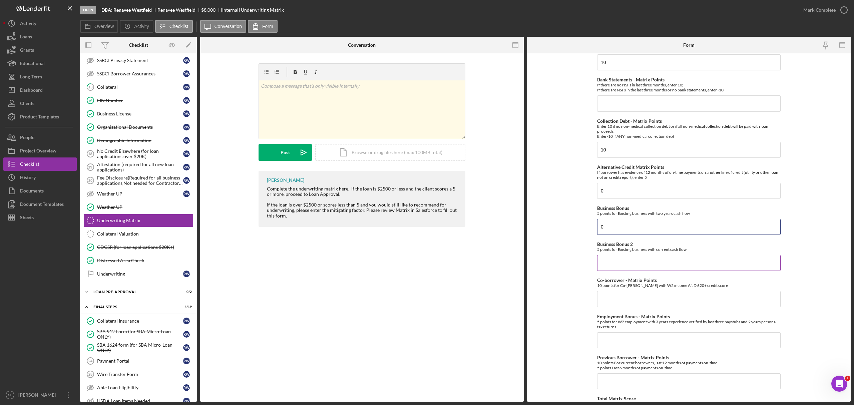
scroll to position [68, 0]
type input "0"
click at [612, 257] on input "Business Bonus 2" at bounding box center [689, 261] width 184 height 16
type input "0"
click at [611, 299] on input "Co-borrower - Matrix Points" at bounding box center [689, 297] width 184 height 16
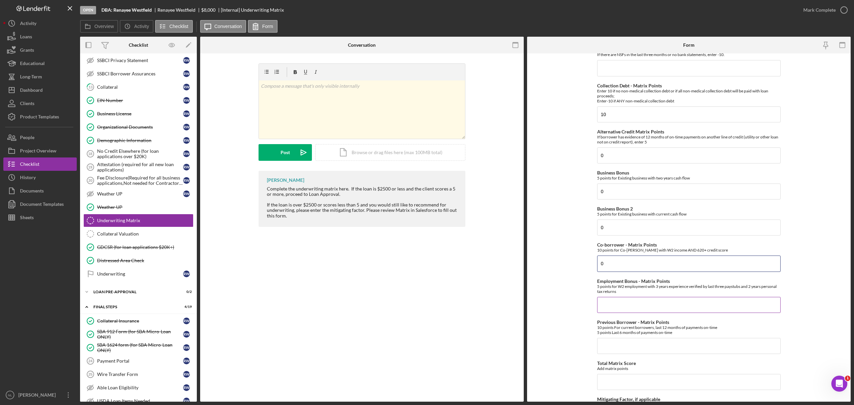
type input "0"
click at [610, 299] on input "Employment Bonus - Matrix Points" at bounding box center [689, 305] width 184 height 16
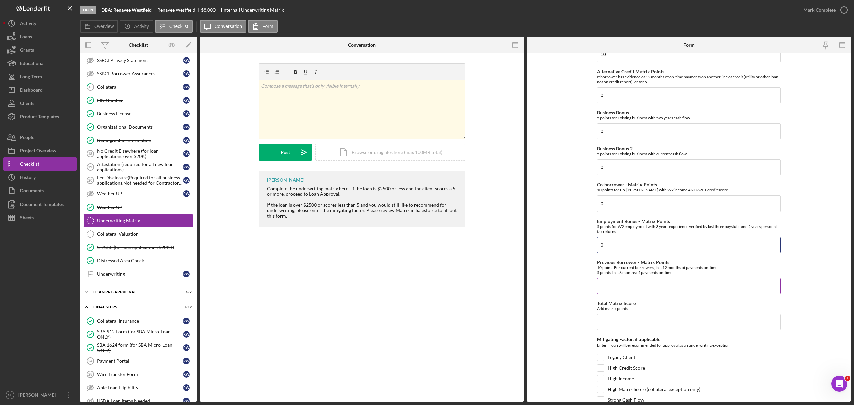
type input "0"
click at [610, 294] on input "Previous Borrower - Matrix Points" at bounding box center [689, 286] width 184 height 16
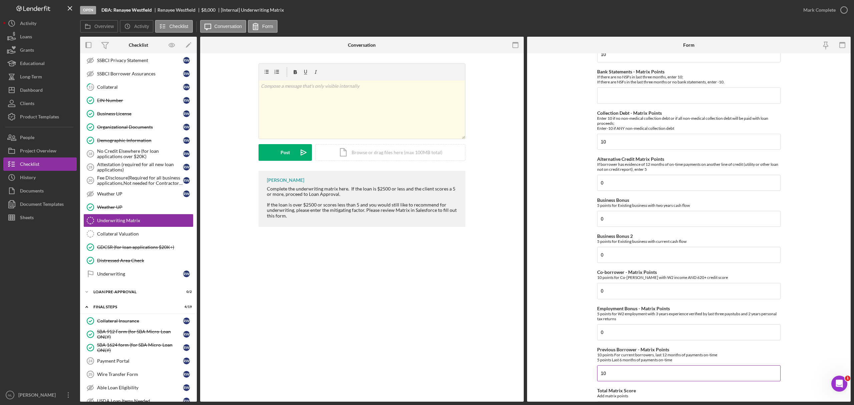
scroll to position [229, 0]
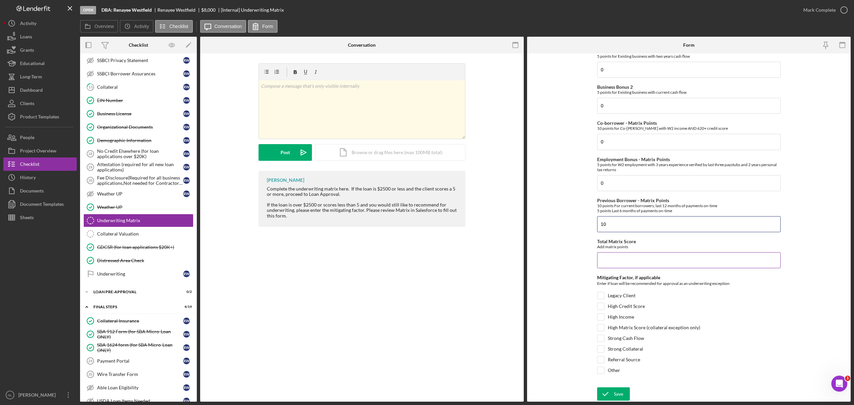
type input "10"
click at [609, 256] on input "Total Matrix Score" at bounding box center [689, 260] width 184 height 16
type input "40"
click at [602, 295] on input "Legacy Client" at bounding box center [601, 295] width 7 height 7
checkbox input "true"
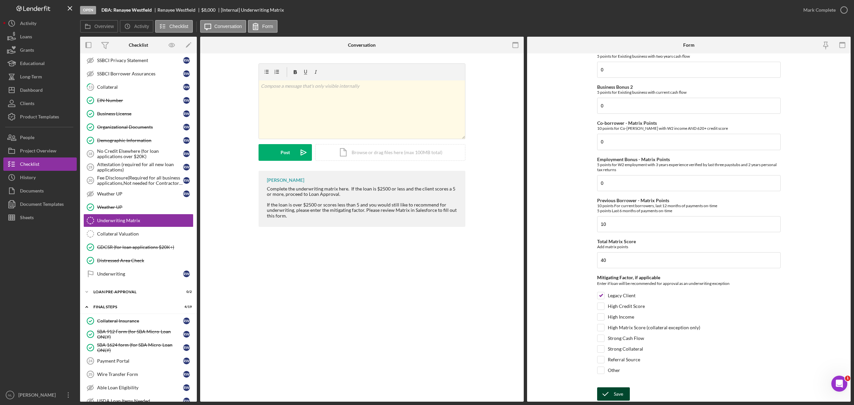
click at [612, 393] on icon "submit" at bounding box center [605, 394] width 17 height 17
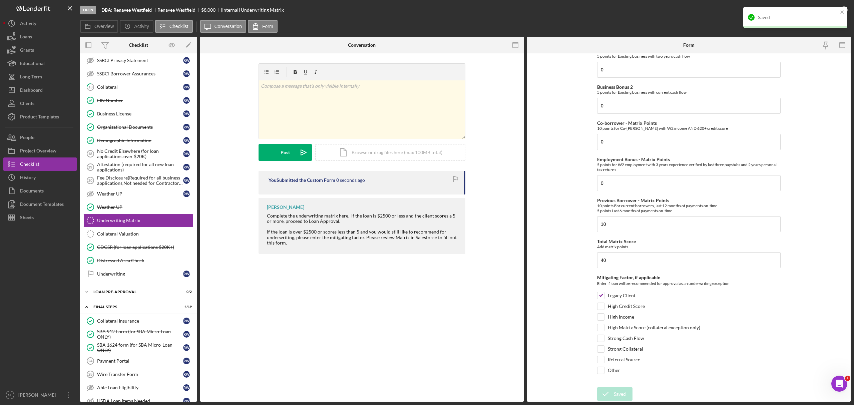
scroll to position [0, 0]
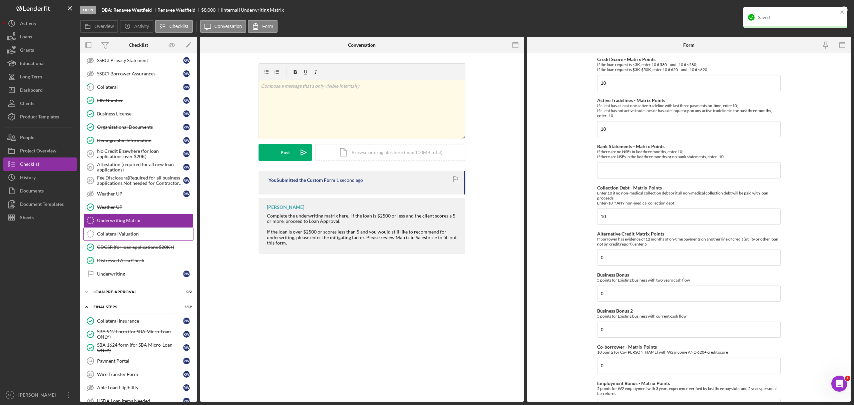
click at [127, 238] on link "Collateral Valuation Collateral Valuation" at bounding box center [138, 233] width 110 height 13
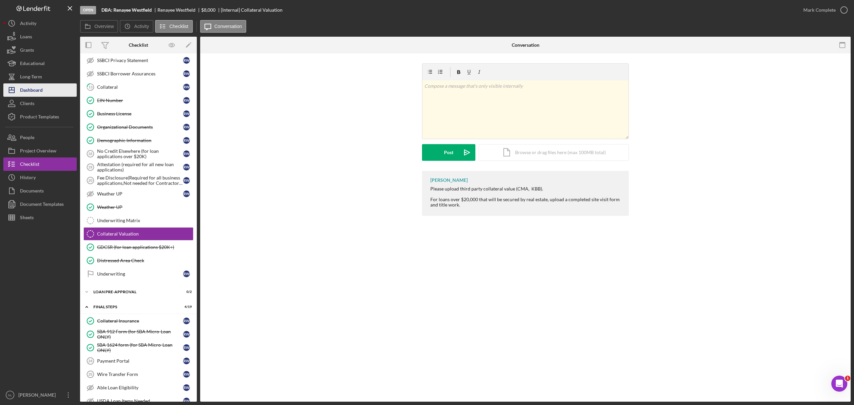
click at [41, 86] on div "Dashboard" at bounding box center [31, 90] width 23 height 15
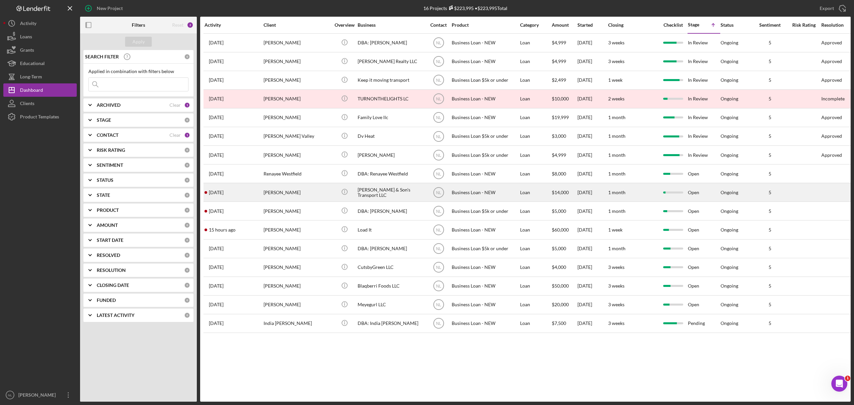
click at [310, 189] on div "[PERSON_NAME]" at bounding box center [297, 193] width 67 height 18
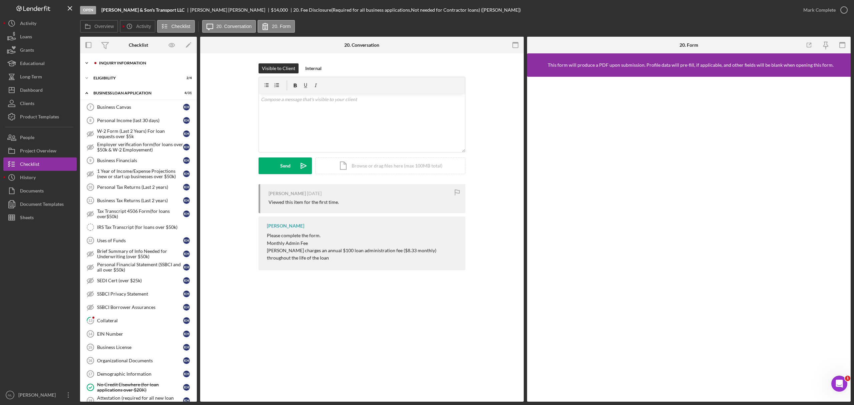
click at [129, 60] on div "Icon/Expander INQUIRY INFORMATION 2 / 11" at bounding box center [138, 62] width 117 height 13
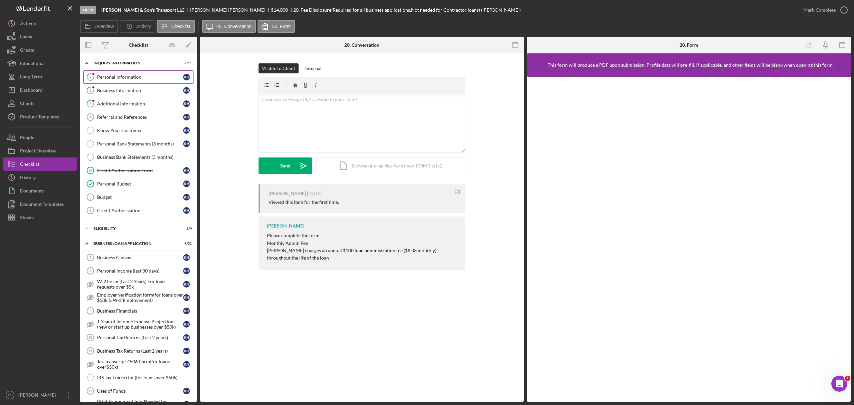
click at [126, 80] on link "1 Personal Information K H" at bounding box center [138, 76] width 110 height 13
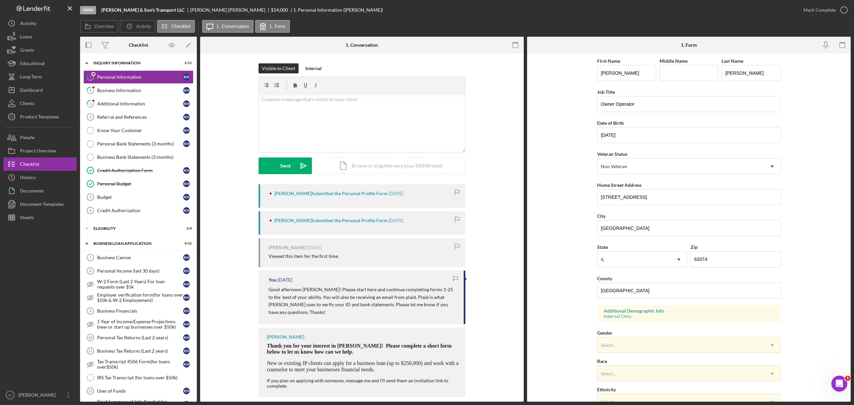
scroll to position [98, 0]
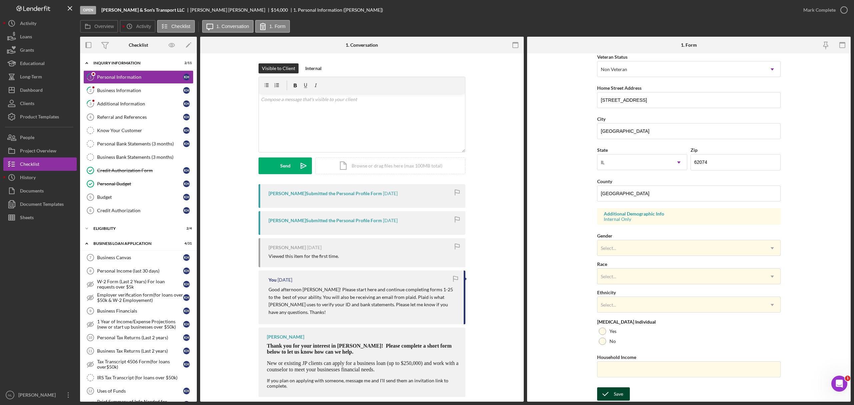
click at [615, 394] on div "Save" at bounding box center [618, 393] width 9 height 13
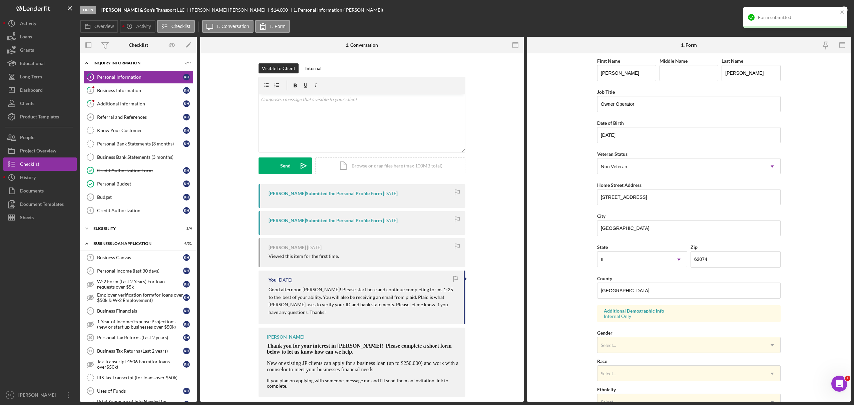
click at [846, 10] on div "Form submitted" at bounding box center [796, 17] width 104 height 21
click at [825, 10] on div "Mark Complete" at bounding box center [820, 9] width 32 height 13
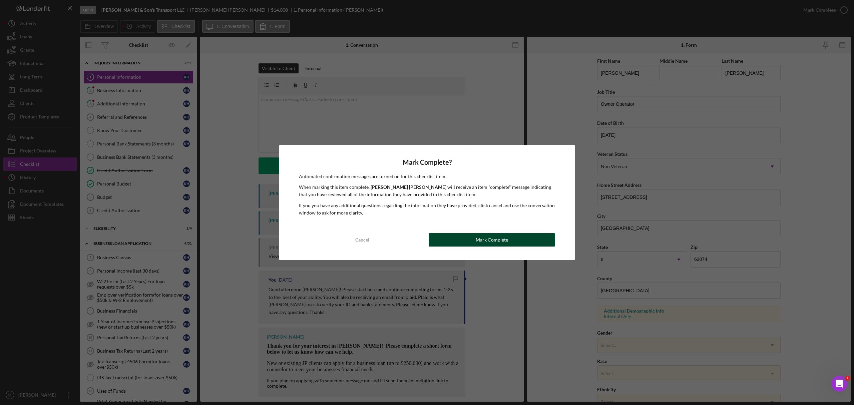
click at [516, 238] on button "Mark Complete" at bounding box center [492, 239] width 126 height 13
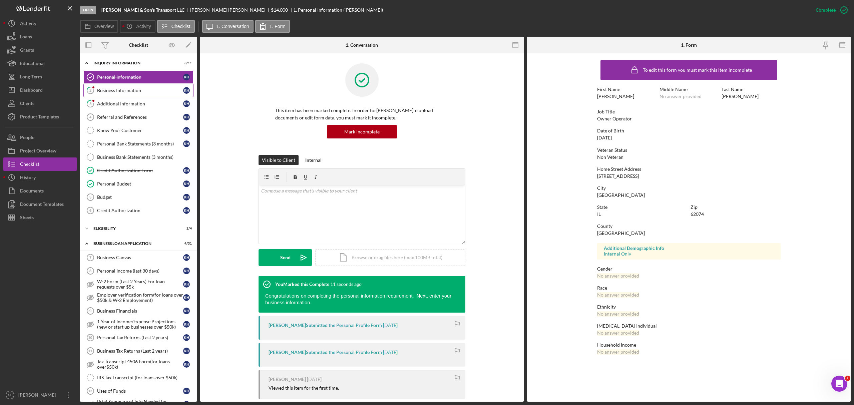
click at [123, 85] on link "2 Business Information K H" at bounding box center [138, 90] width 110 height 13
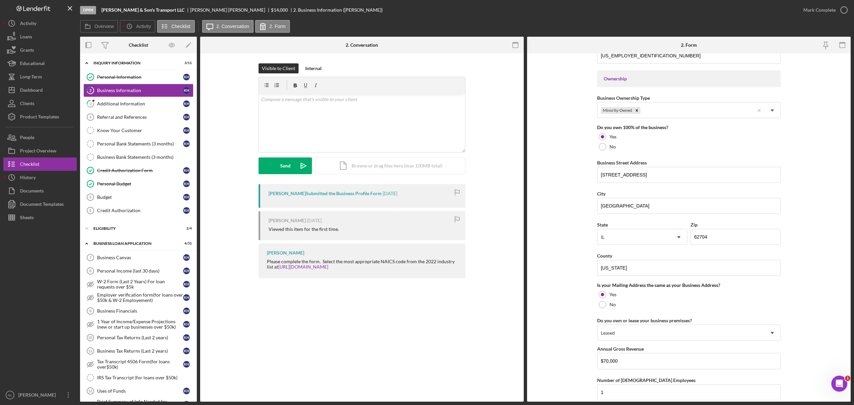
scroll to position [395, 0]
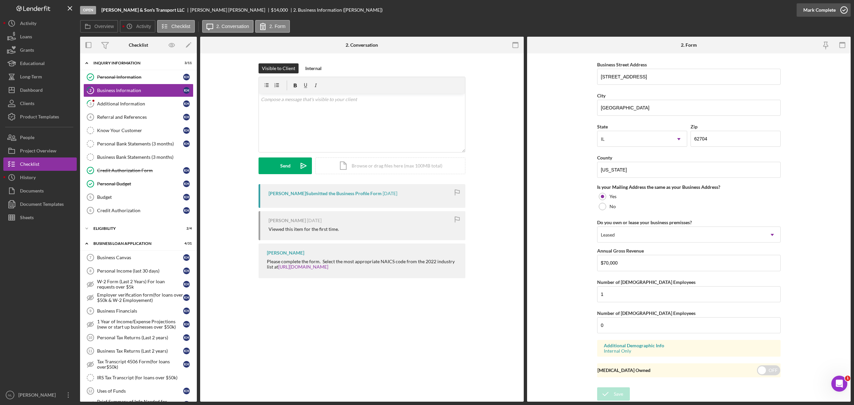
click at [826, 5] on div "Mark Complete" at bounding box center [820, 9] width 32 height 13
click at [826, 5] on div "Open Louise & Son's Transport LLC Kenise Hamilton Jr $14,000 $14,000 2. Busines…" at bounding box center [465, 201] width 771 height 402
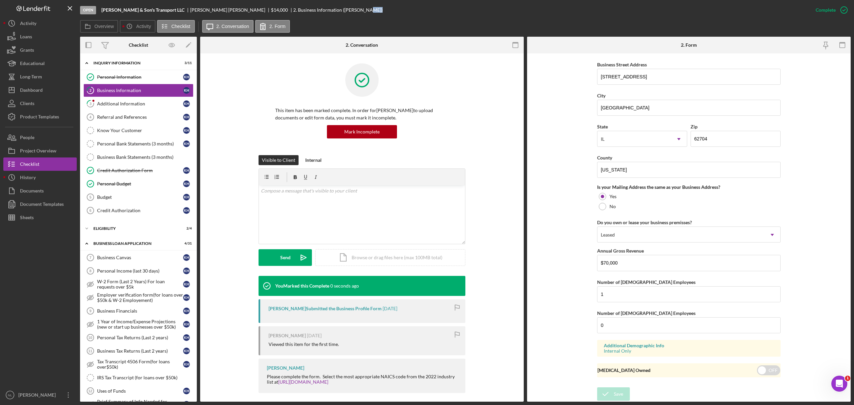
scroll to position [154, 0]
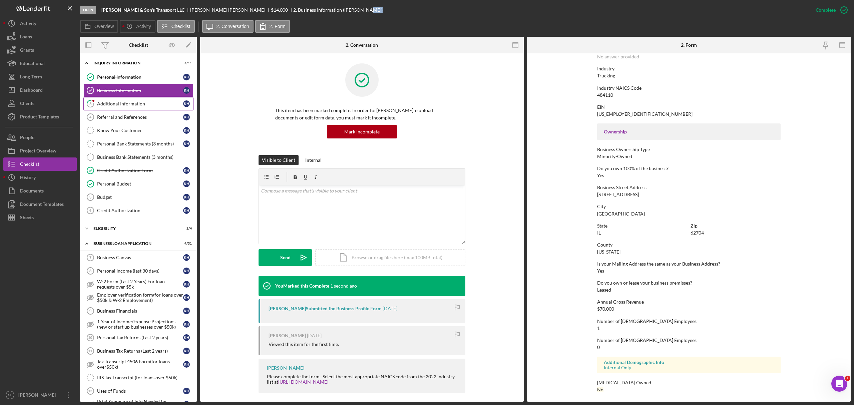
click at [133, 106] on div "Additional Information" at bounding box center [140, 103] width 86 height 5
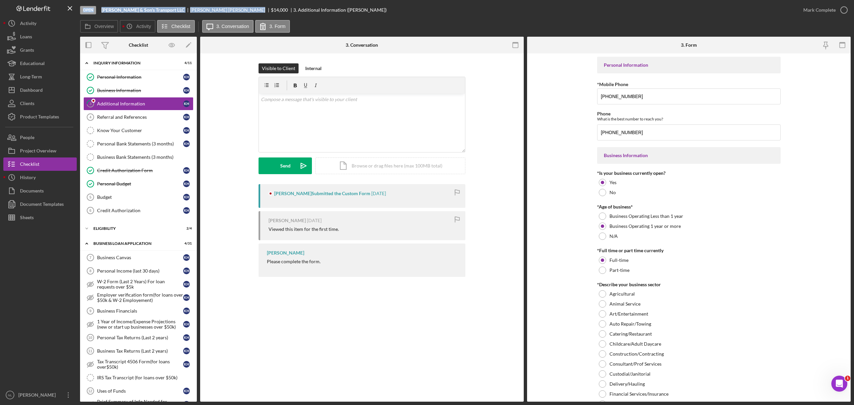
scroll to position [633, 0]
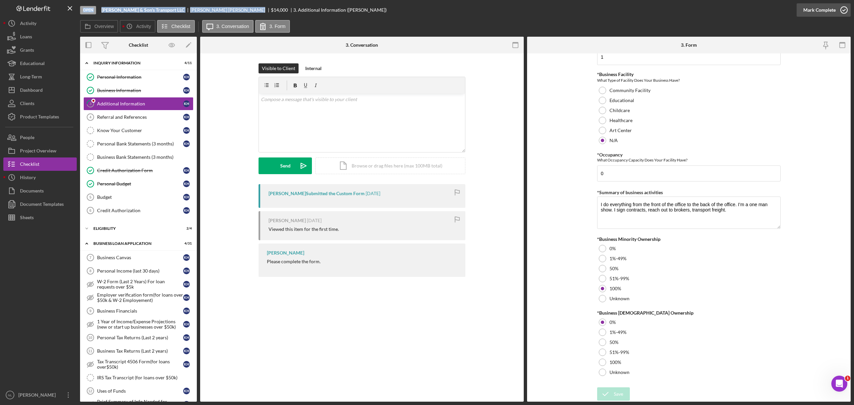
click at [825, 14] on div "Mark Complete" at bounding box center [820, 9] width 32 height 13
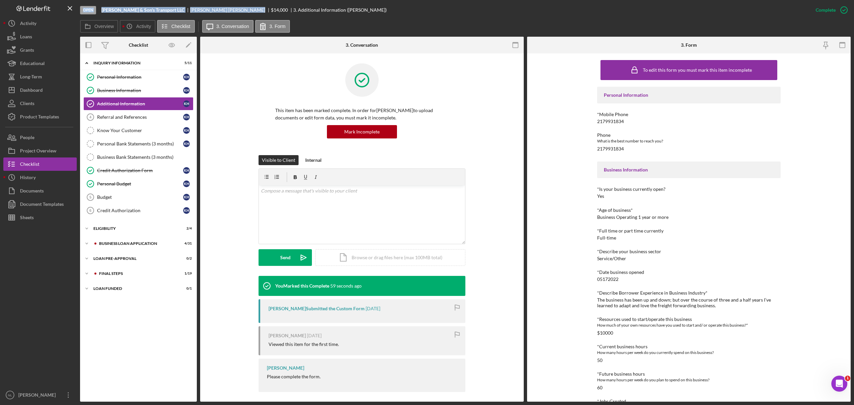
scroll to position [0, 0]
click at [37, 88] on div "Dashboard" at bounding box center [31, 90] width 23 height 15
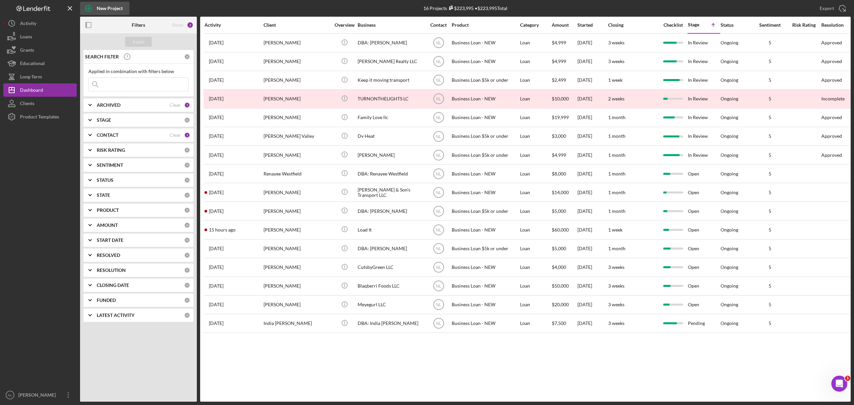
click at [115, 7] on div "New Project" at bounding box center [110, 8] width 26 height 13
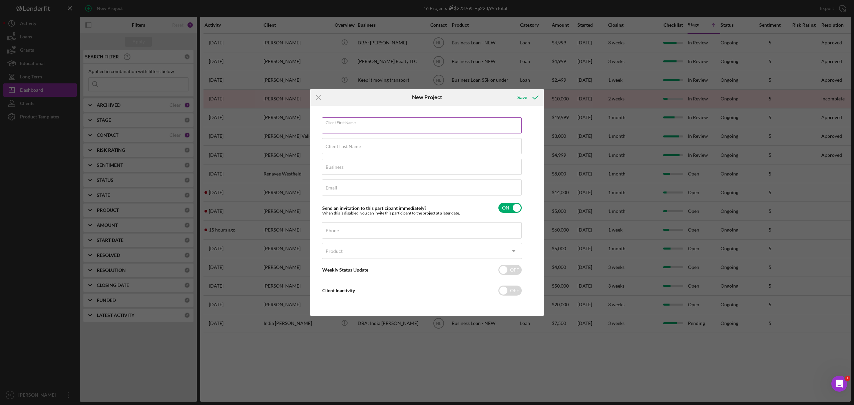
click at [354, 117] on input "Client First Name" at bounding box center [422, 125] width 200 height 16
click at [342, 132] on input "Terr" at bounding box center [422, 125] width 200 height 16
type input "[PERSON_NAME]"
click at [339, 143] on div "Client Last Name Required" at bounding box center [422, 146] width 200 height 17
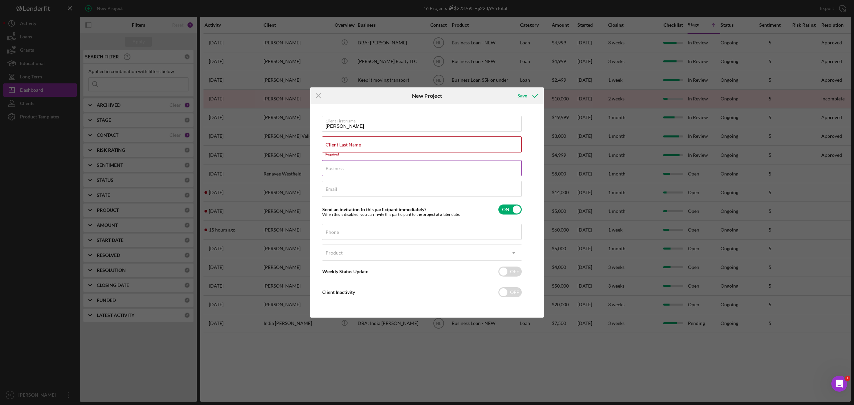
click at [338, 169] on label "Business" at bounding box center [335, 168] width 18 height 5
click at [338, 169] on input "Business" at bounding box center [422, 168] width 200 height 16
click at [341, 167] on label "Business" at bounding box center [335, 168] width 18 height 5
click at [341, 167] on input "Business" at bounding box center [422, 168] width 200 height 16
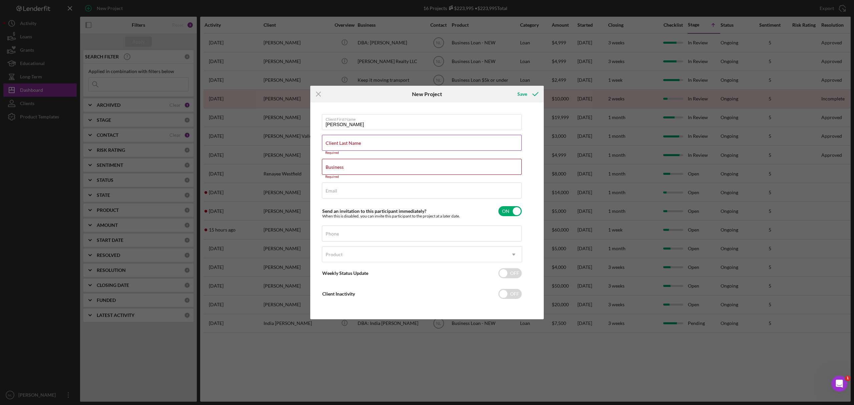
click at [339, 142] on label "Client Last Name" at bounding box center [343, 142] width 35 height 5
click at [339, 142] on input "Client Last Name" at bounding box center [422, 143] width 200 height 16
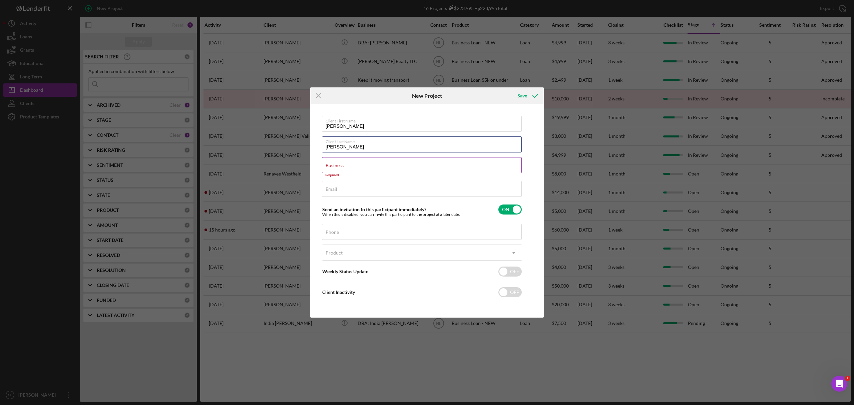
type input "[PERSON_NAME]"
click at [332, 164] on label "Business" at bounding box center [335, 165] width 18 height 5
click at [332, 164] on input "Business" at bounding box center [422, 165] width 200 height 16
click at [343, 172] on input "Business" at bounding box center [422, 165] width 200 height 16
drag, startPoint x: 332, startPoint y: 162, endPoint x: 325, endPoint y: 167, distance: 8.9
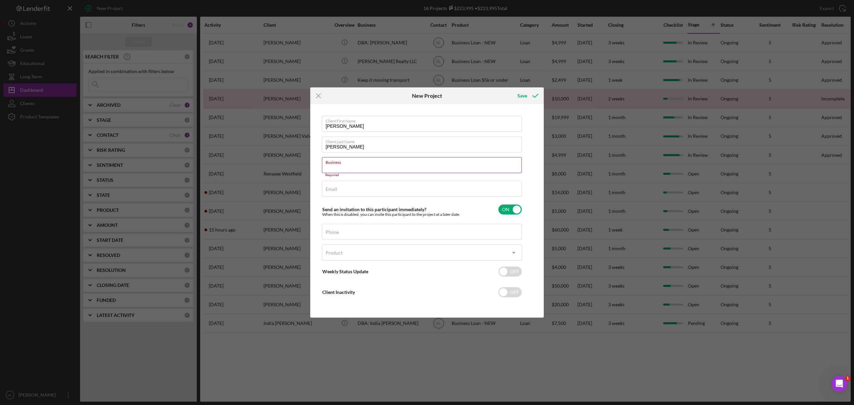
click at [325, 167] on input "Business" at bounding box center [422, 165] width 200 height 16
paste input "T-Will HVAC Maintenance"
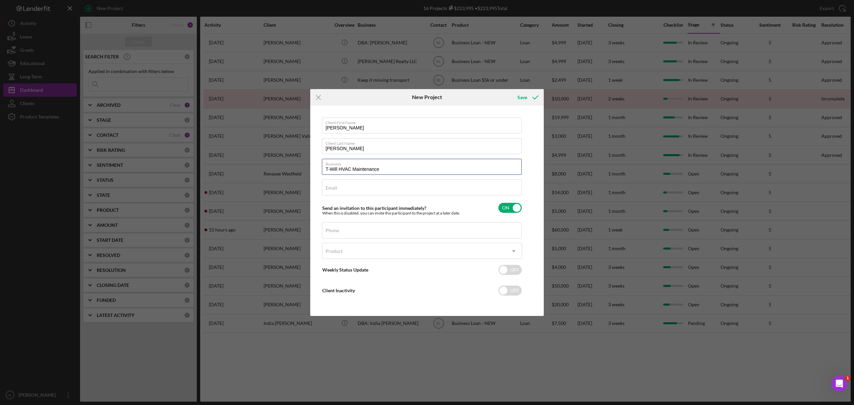
type input "T-Will HVAC Maintenance"
click at [324, 185] on input "Email" at bounding box center [422, 188] width 200 height 16
paste input "[DOMAIN_NAME][EMAIL_ADDRESS][DOMAIN_NAME]"
type input "[DOMAIN_NAME][EMAIL_ADDRESS][DOMAIN_NAME]"
click at [338, 227] on div "Phone" at bounding box center [422, 230] width 200 height 17
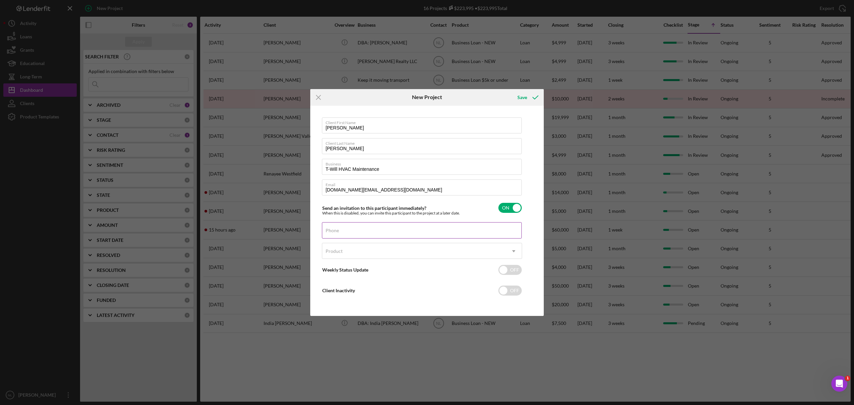
drag, startPoint x: 338, startPoint y: 227, endPoint x: 327, endPoint y: 231, distance: 11.1
click at [327, 231] on label "Phone" at bounding box center [332, 230] width 13 height 5
click at [327, 231] on input "Phone" at bounding box center [422, 230] width 200 height 16
paste input "[PHONE_NUMBER]"
type input "[PHONE_NUMBER]"
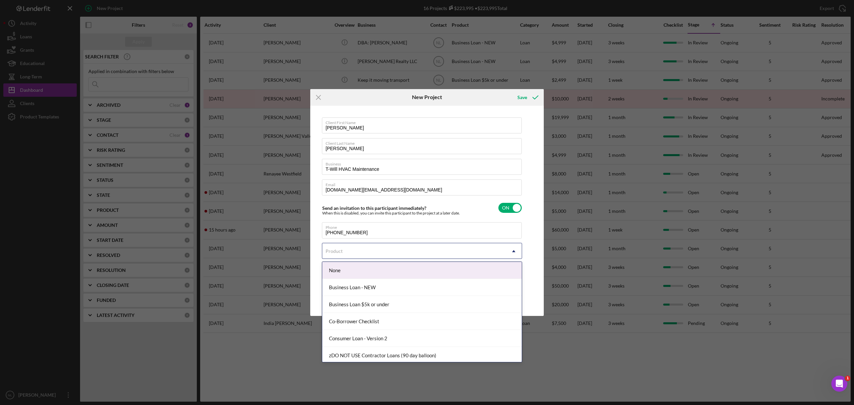
click at [331, 250] on div "Product" at bounding box center [334, 251] width 17 height 5
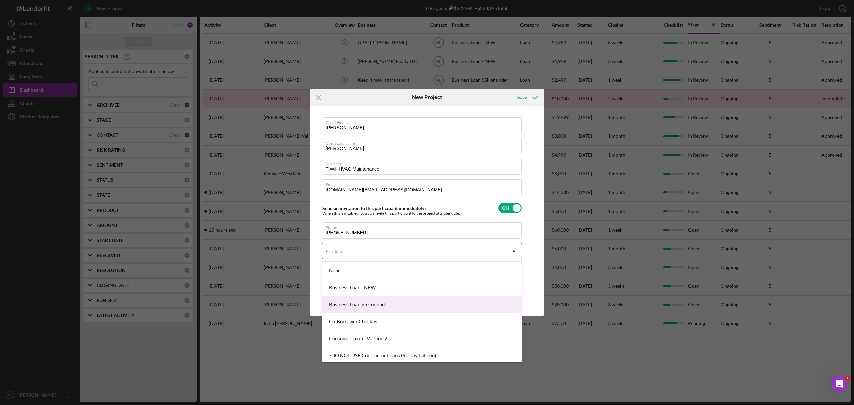
click at [350, 303] on div "Business Loan $5k or under" at bounding box center [422, 304] width 200 height 17
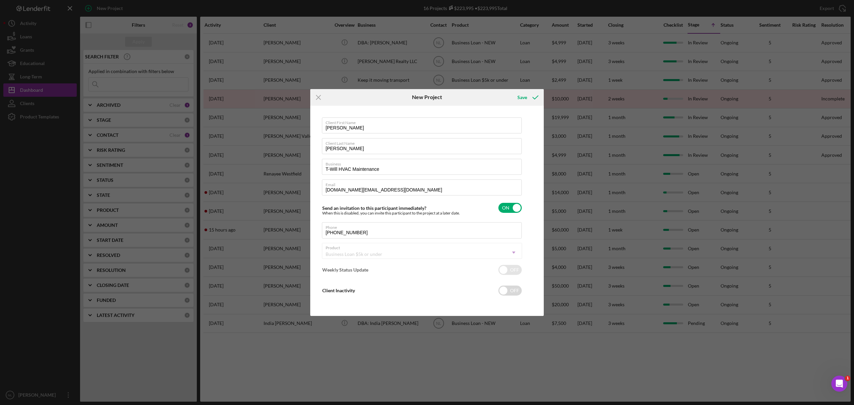
checkbox input "true"
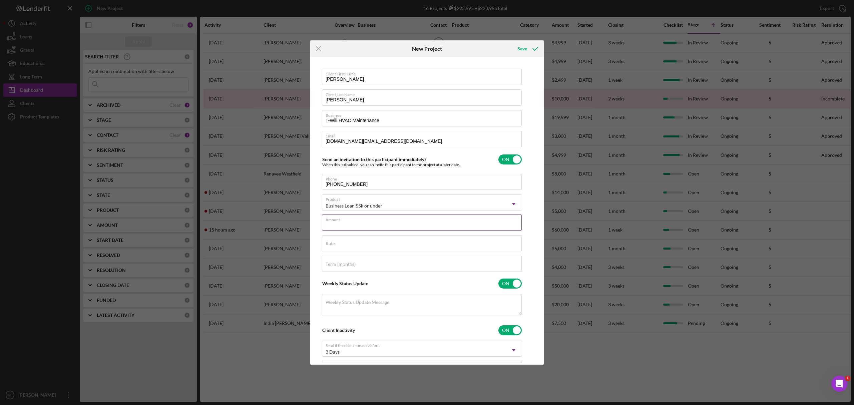
click at [374, 230] on input "Amount" at bounding box center [422, 223] width 200 height 16
type input "$4,999.99"
click at [503, 163] on input "checkbox" at bounding box center [510, 160] width 23 height 10
checkbox input "false"
click at [522, 47] on div "Save" at bounding box center [523, 48] width 10 height 13
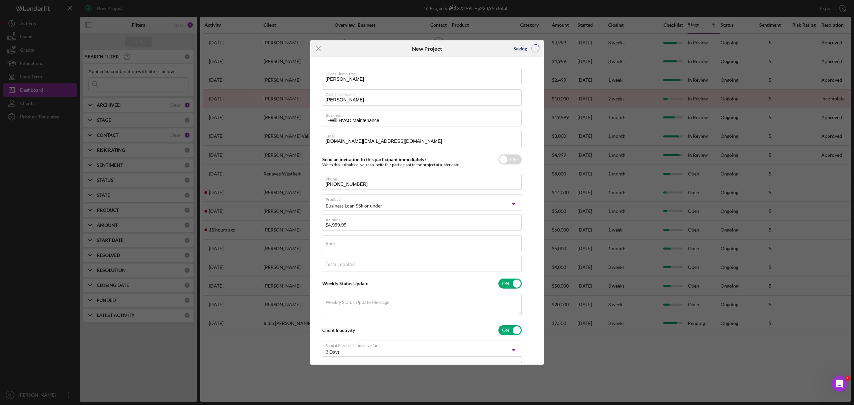
checkbox input "true"
checkbox input "false"
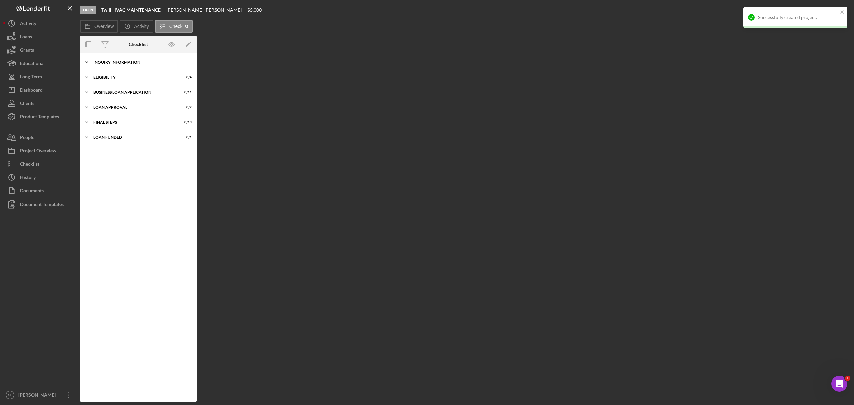
click at [156, 61] on div "INQUIRY INFORMATION" at bounding box center [140, 62] width 95 height 4
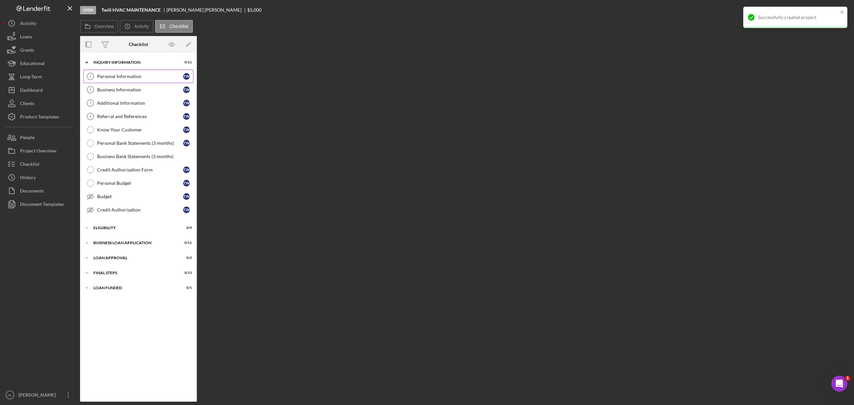
click at [137, 73] on link "Personal Information 1 Personal Information T W" at bounding box center [138, 76] width 110 height 13
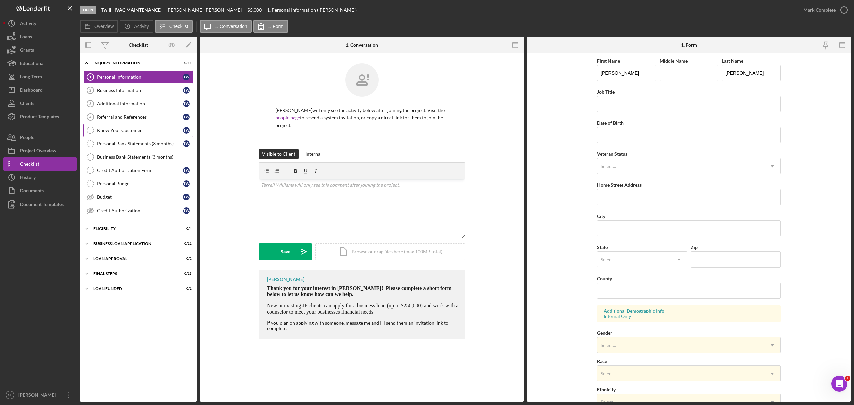
click at [133, 135] on link "Know Your Customer Know Your Customer T W" at bounding box center [138, 130] width 110 height 13
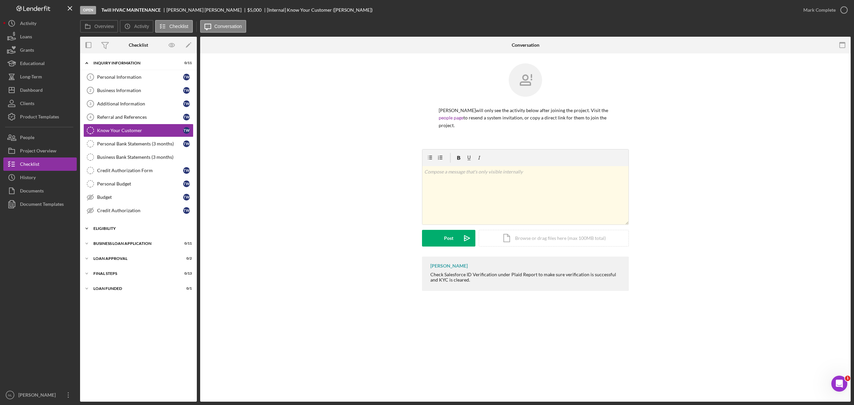
click at [115, 231] on div "Eligibility" at bounding box center [140, 229] width 95 height 4
click at [122, 183] on div "Personal Budget" at bounding box center [140, 183] width 86 height 5
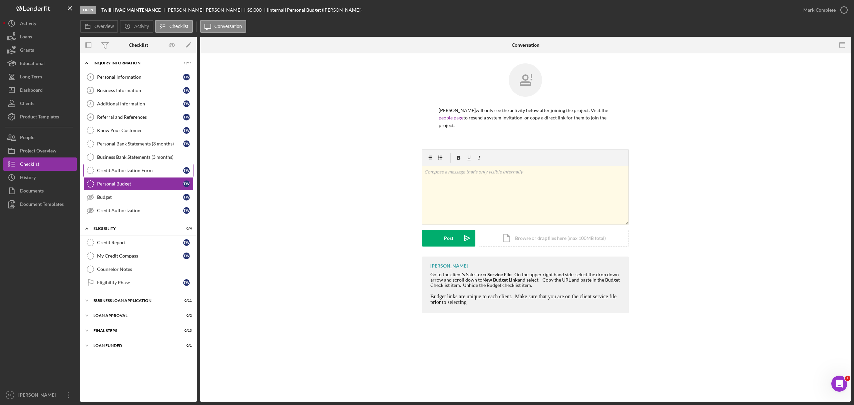
click at [123, 173] on div "Credit Authorization Form" at bounding box center [140, 170] width 86 height 5
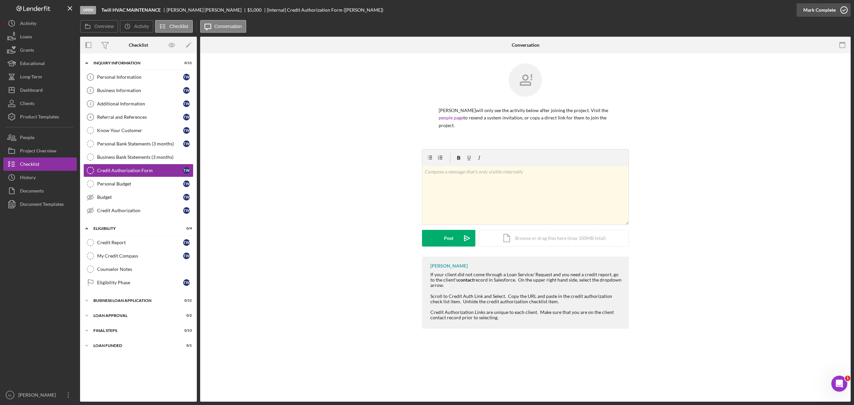
click at [808, 13] on div "Mark Complete" at bounding box center [820, 9] width 32 height 13
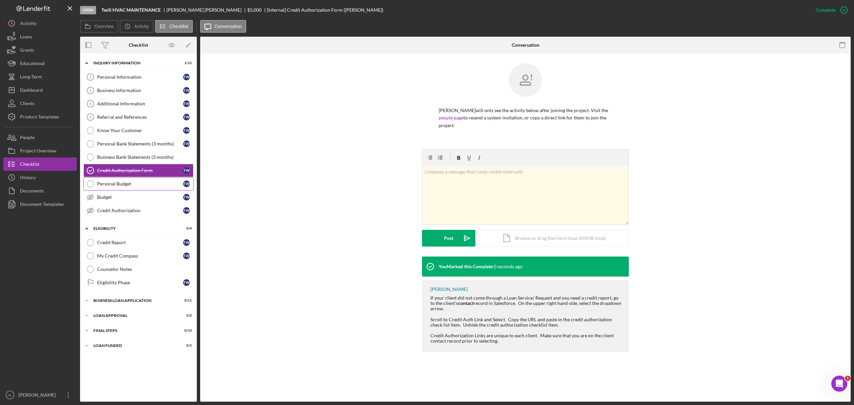
click at [135, 187] on div "Personal Budget" at bounding box center [140, 183] width 86 height 5
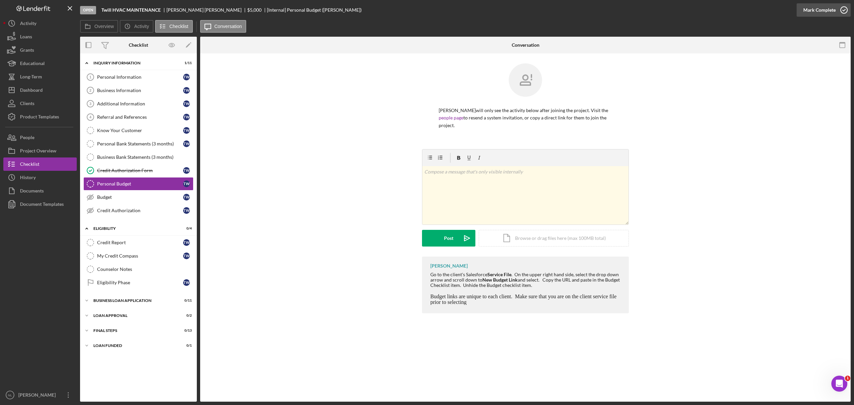
click at [817, 15] on div "Mark Complete" at bounding box center [820, 9] width 32 height 13
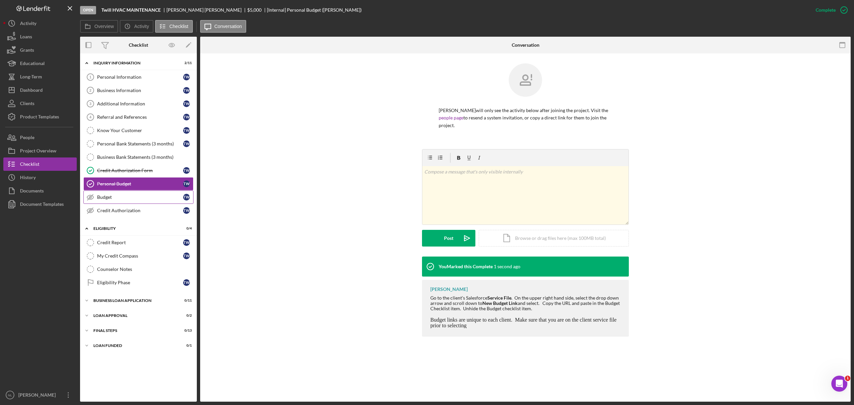
click at [100, 197] on div "Budget" at bounding box center [140, 197] width 86 height 5
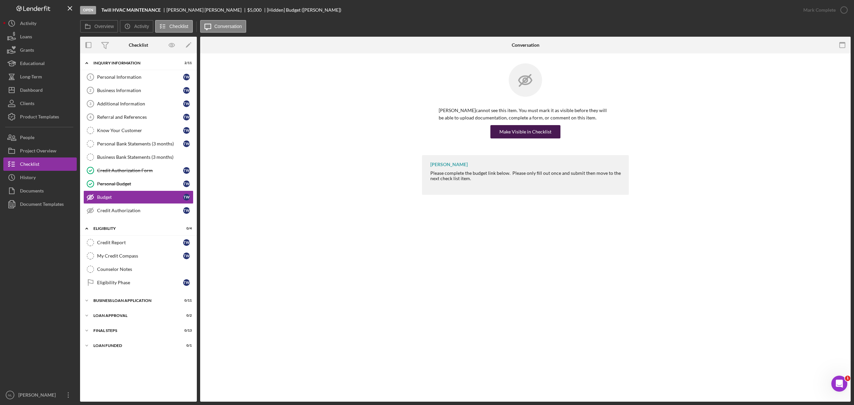
click at [496, 134] on button "Make Visible in Checklist" at bounding box center [526, 131] width 70 height 13
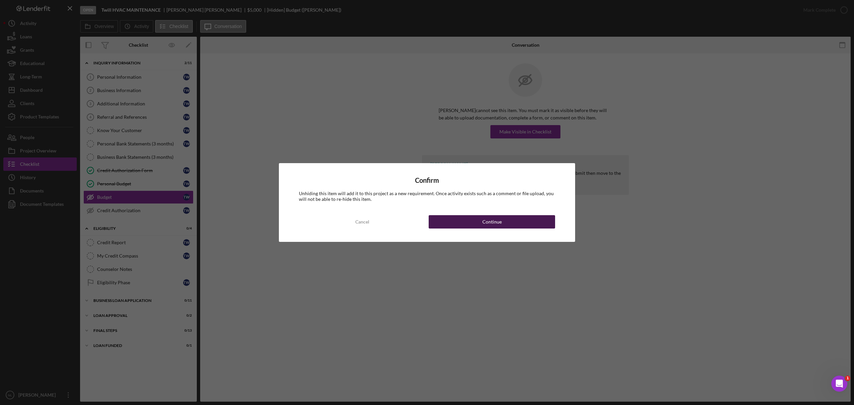
click at [489, 218] on div "Continue" at bounding box center [492, 221] width 19 height 13
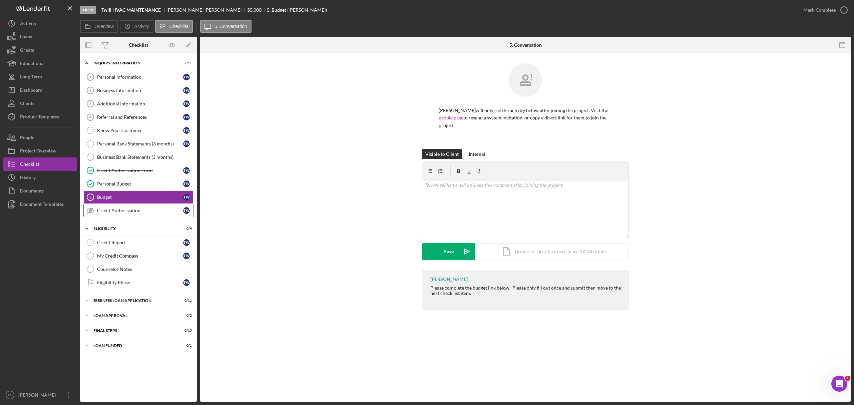
click at [140, 213] on div "Credit Authorization" at bounding box center [140, 210] width 86 height 5
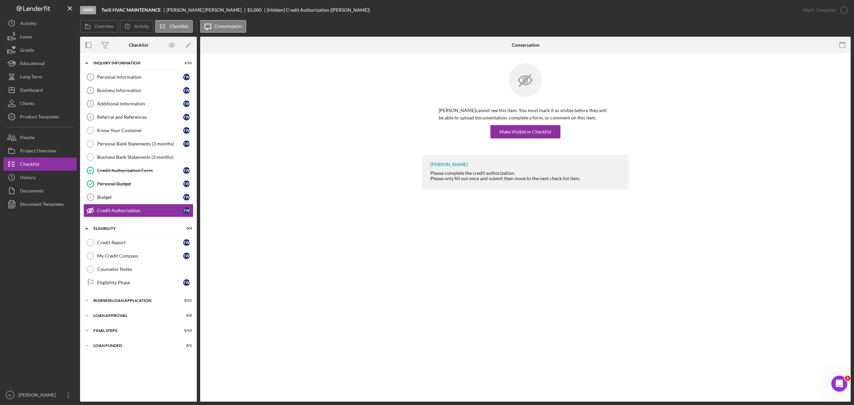
click at [527, 124] on div "Terrell Williams cannot see this item. You must mark it as visible before they …" at bounding box center [526, 123] width 174 height 32
click at [521, 133] on div "Make Visible in Checklist" at bounding box center [526, 131] width 52 height 13
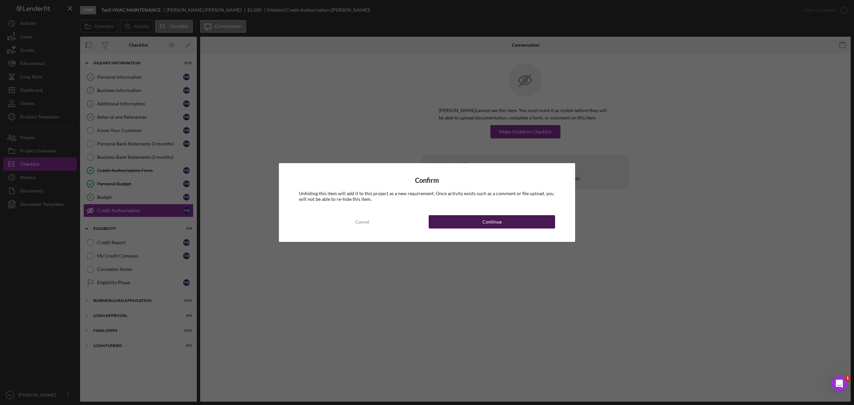
click at [487, 218] on div "Continue" at bounding box center [492, 221] width 19 height 13
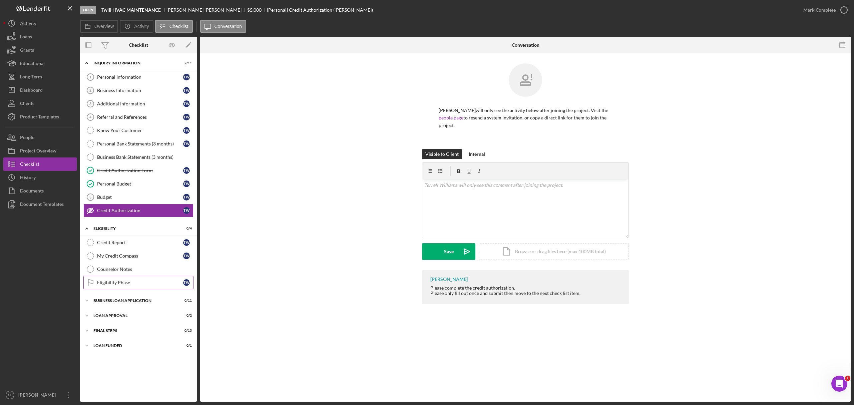
click at [147, 282] on link "Eligibility Phase Eligibility Phase T W" at bounding box center [138, 282] width 110 height 13
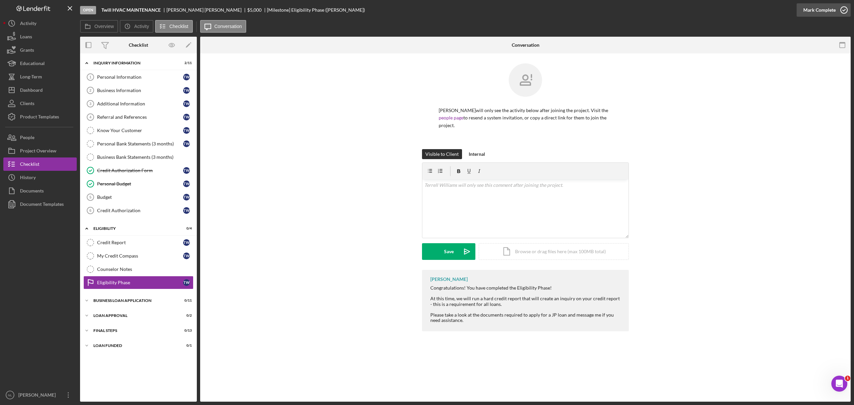
click at [821, 9] on div "Mark Complete" at bounding box center [820, 9] width 32 height 13
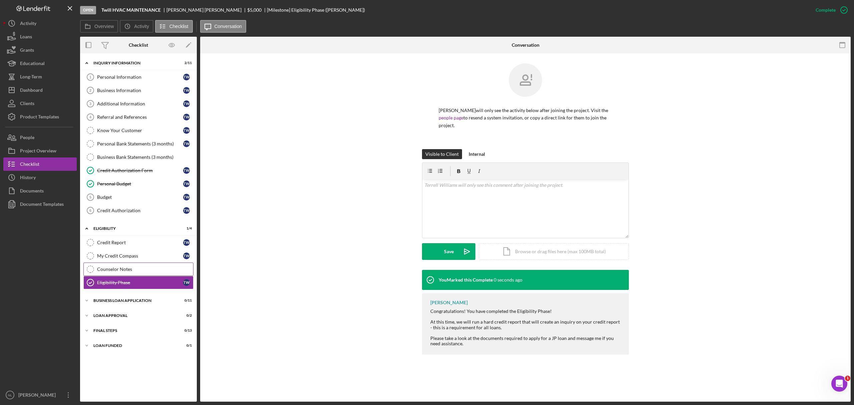
click at [158, 269] on link "Counselor Notes Counselor Notes" at bounding box center [138, 269] width 110 height 13
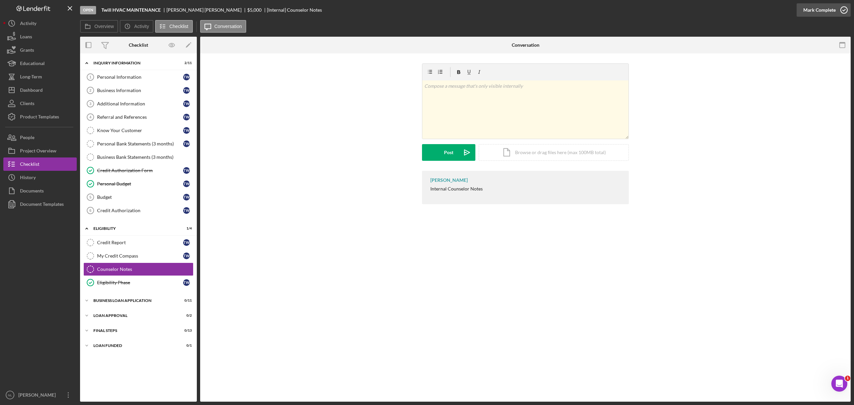
click at [818, 10] on div "Mark Complete" at bounding box center [820, 9] width 32 height 13
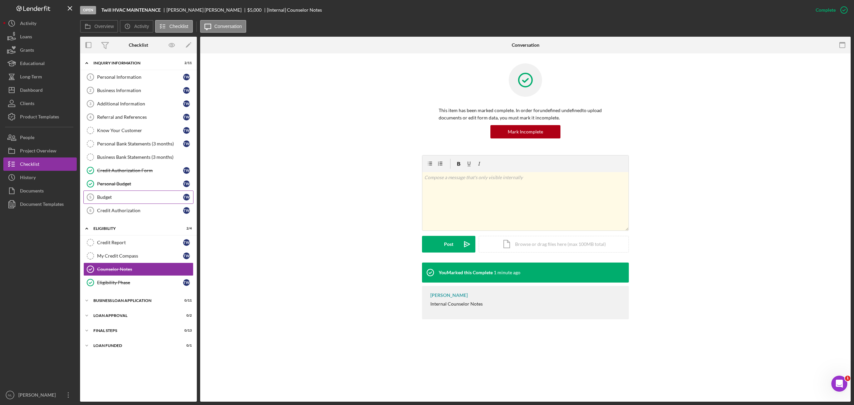
click at [144, 203] on link "Budget 5 Budget T W" at bounding box center [138, 197] width 110 height 13
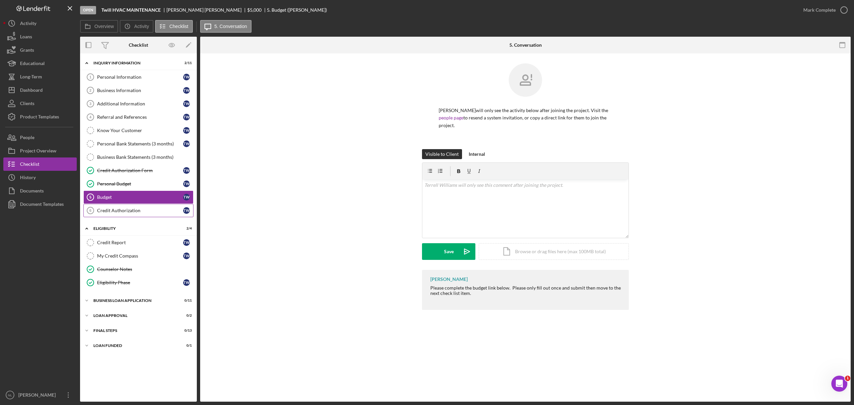
click at [120, 213] on div "Credit Authorization" at bounding box center [140, 210] width 86 height 5
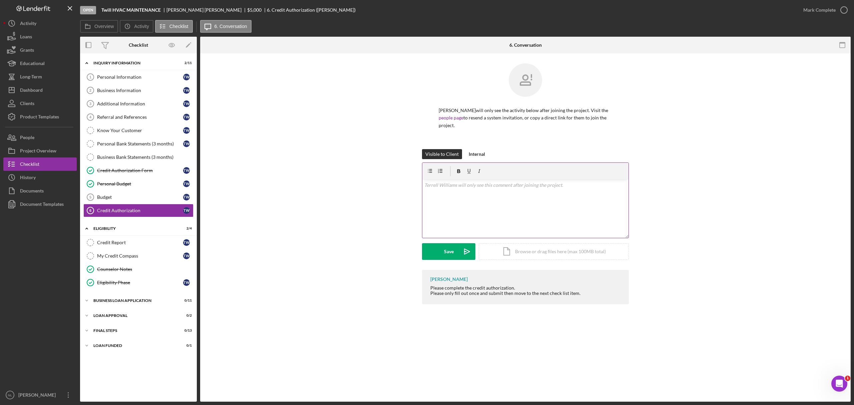
click at [453, 199] on div "v Color teal Color pink Remove color Add row above Add row below Add column bef…" at bounding box center [525, 209] width 206 height 58
click at [437, 249] on button "Save Icon/icon-invite-send" at bounding box center [448, 251] width 53 height 17
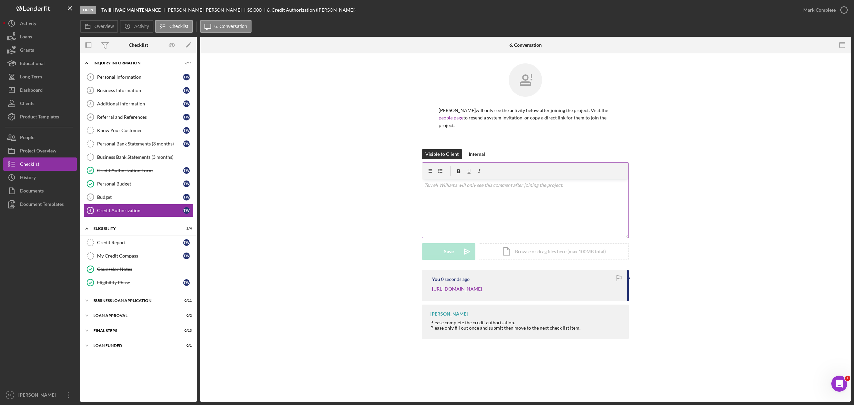
click at [447, 216] on div "v Color teal Color pink Remove color Add row above Add row below Add column bef…" at bounding box center [525, 209] width 206 height 58
click at [445, 253] on div "Save" at bounding box center [449, 251] width 10 height 17
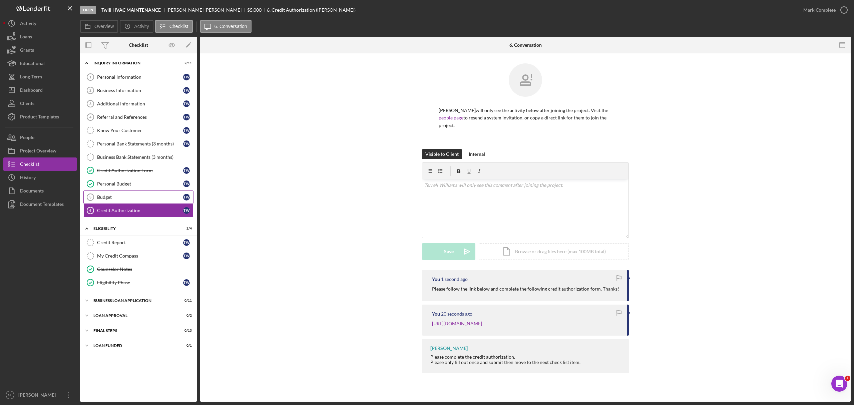
click at [124, 203] on link "Budget 5 Budget T W" at bounding box center [138, 197] width 110 height 13
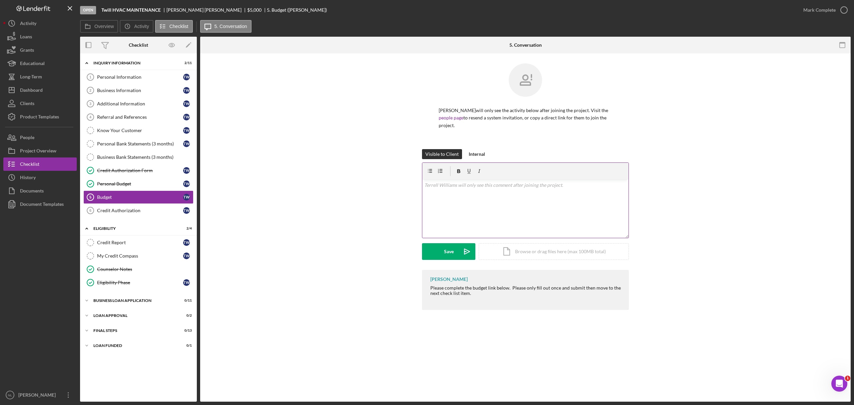
click at [495, 198] on div "v Color teal Color pink Remove color Add row above Add row below Add column bef…" at bounding box center [525, 209] width 206 height 58
click at [467, 260] on div "Save Icon/icon-invite-send Icon/Document Browse or drag files here (max 100MB t…" at bounding box center [525, 251] width 207 height 17
click at [454, 246] on button "Save Icon/icon-invite-send" at bounding box center [448, 251] width 53 height 17
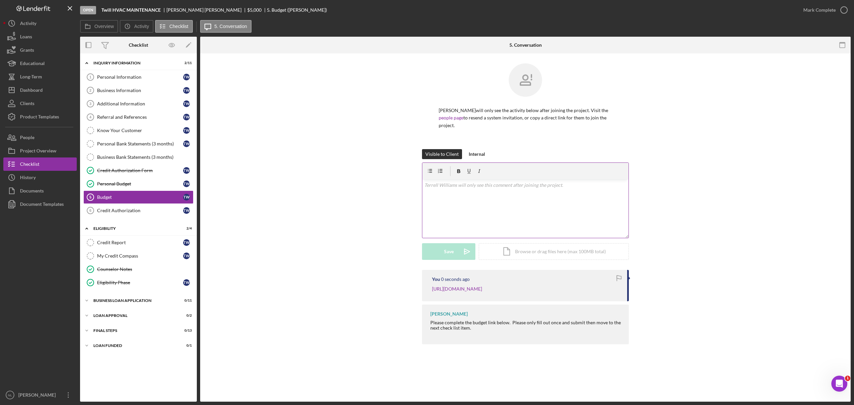
click at [441, 202] on div "v Color teal Color pink Remove color Add row above Add row below Add column bef…" at bounding box center [525, 209] width 206 height 58
click at [448, 253] on div "Save" at bounding box center [449, 251] width 10 height 17
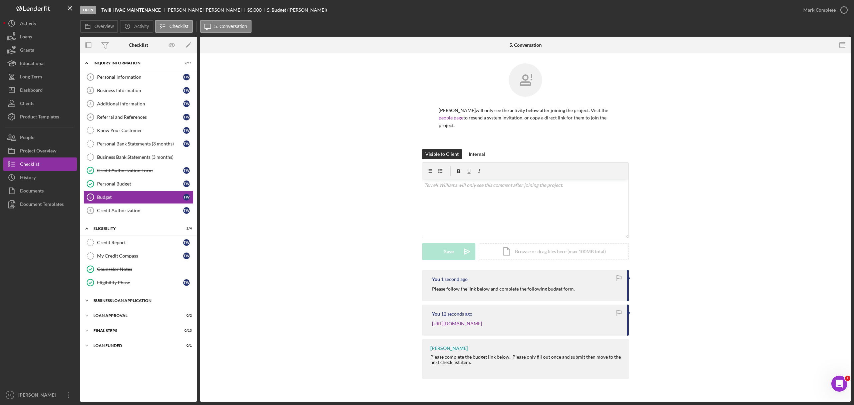
click at [139, 298] on div "Icon/Expander BUSINESS LOAN APPLICATION 0 / 11" at bounding box center [138, 300] width 117 height 13
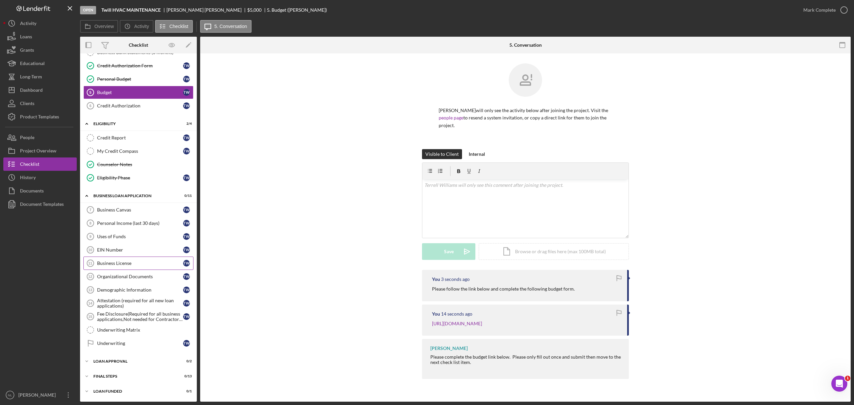
click at [123, 266] on div "Business License" at bounding box center [140, 263] width 86 height 5
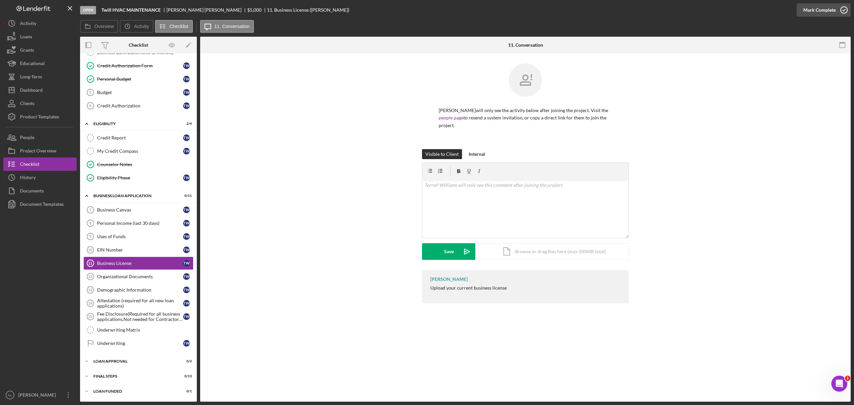
click at [819, 13] on div "Mark Complete" at bounding box center [820, 9] width 32 height 13
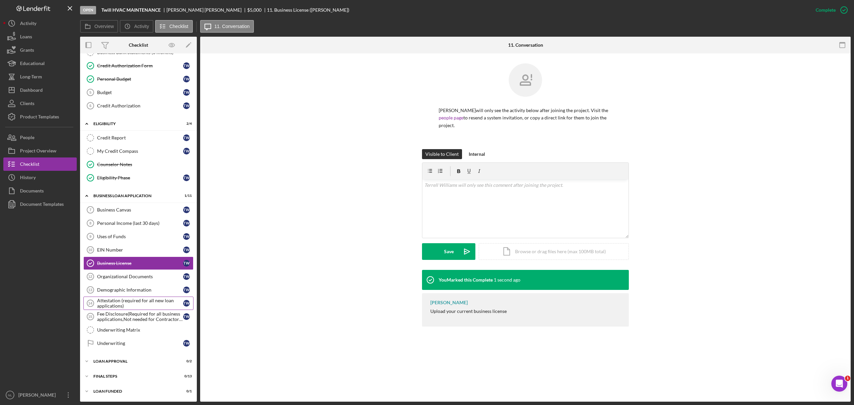
click at [116, 305] on div "Attestation (required for all new loan applications)" at bounding box center [140, 303] width 86 height 11
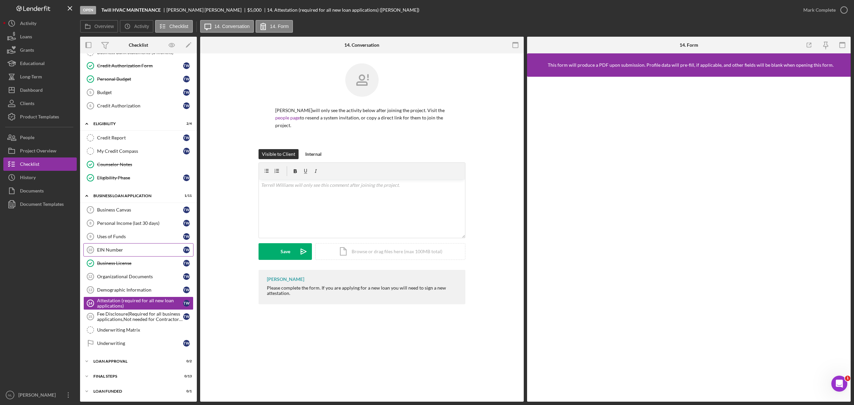
click at [110, 255] on link "EIN Number 10 EIN Number T W" at bounding box center [138, 249] width 110 height 13
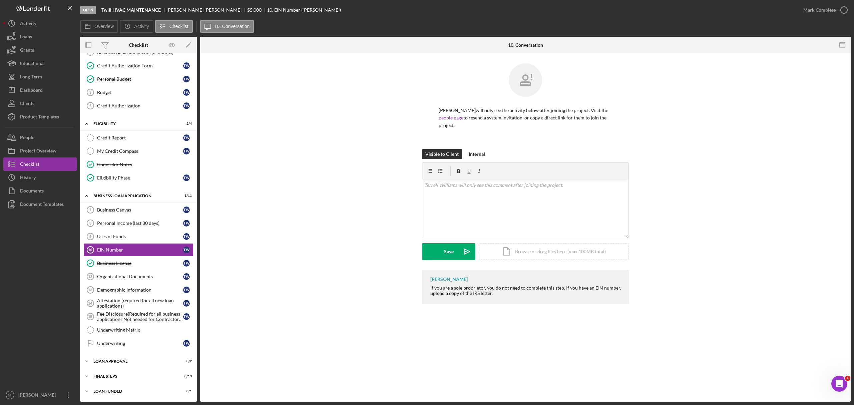
click at [118, 32] on div "Overview Icon/History Activity Checklist Icon/Message 10. Conversation" at bounding box center [465, 26] width 771 height 13
drag, startPoint x: 160, startPoint y: 10, endPoint x: 99, endPoint y: 11, distance: 61.1
click at [99, 11] on div "Open Twill HVAC MAINTENANCE Terrell Williams $5,000 $5,000 10. EIN Number (Terr…" at bounding box center [438, 10] width 717 height 20
copy b "Twill HVAC MAINTENANCE"
click at [119, 276] on div "Organizational Documents" at bounding box center [140, 276] width 86 height 5
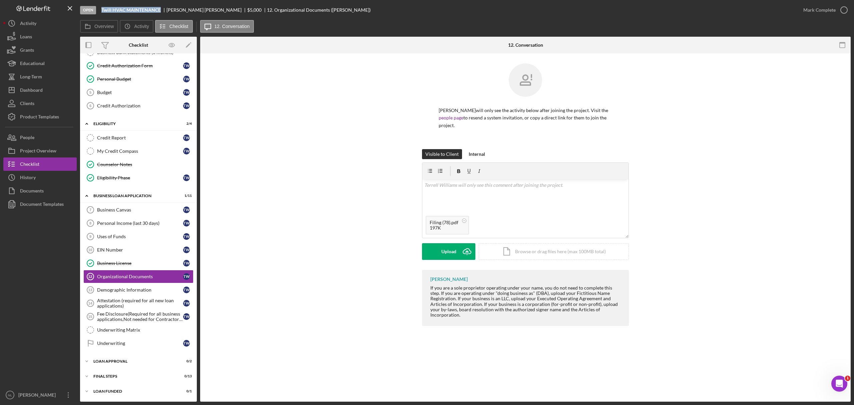
click at [457, 242] on form "v Color teal Color pink Remove color Add row above Add row below Add column bef…" at bounding box center [525, 211] width 207 height 97
click at [456, 245] on div "Upload" at bounding box center [449, 251] width 15 height 17
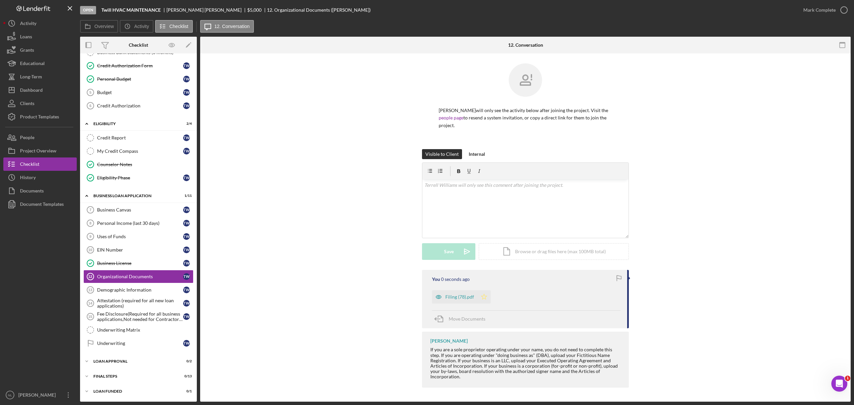
click at [484, 296] on icon "Icon/Star" at bounding box center [484, 296] width 13 height 13
click at [816, 12] on div "Mark Complete" at bounding box center [820, 9] width 32 height 13
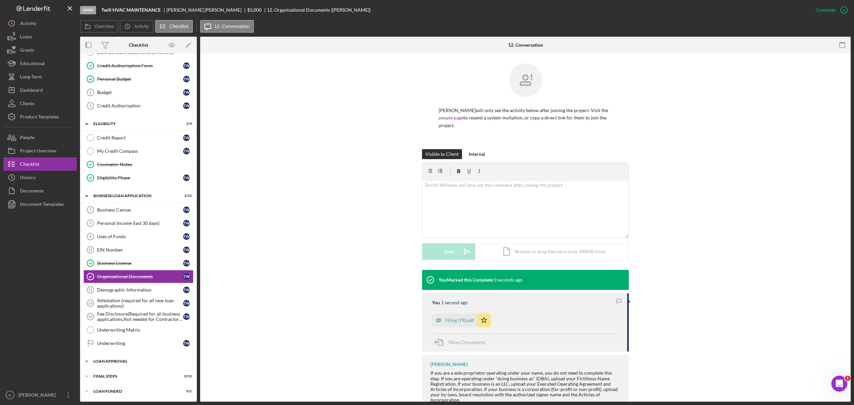
click at [142, 363] on div "Loan Approval" at bounding box center [140, 361] width 95 height 4
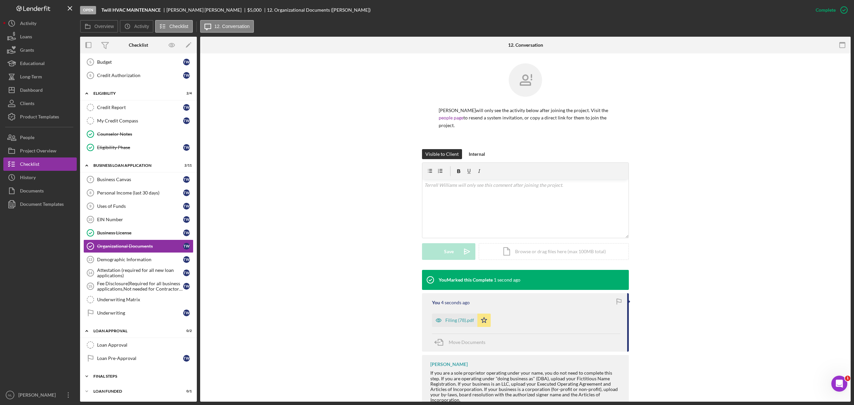
click at [131, 374] on div "Final Steps" at bounding box center [140, 376] width 95 height 4
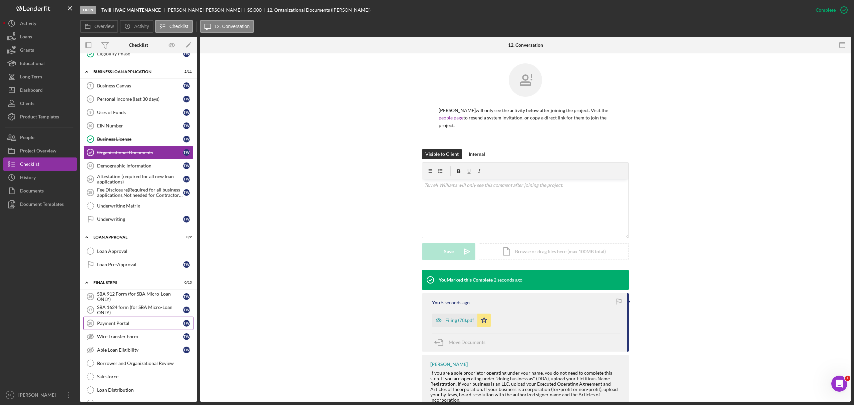
scroll to position [230, 0]
click at [118, 314] on div "SBA 1624 form (for SBA Micro-Loan ONLY)" at bounding box center [140, 309] width 86 height 11
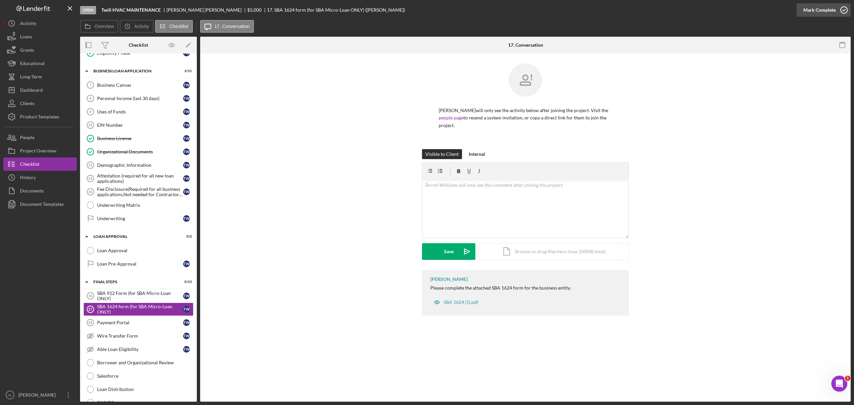
click at [818, 9] on div "Mark Complete" at bounding box center [820, 9] width 32 height 13
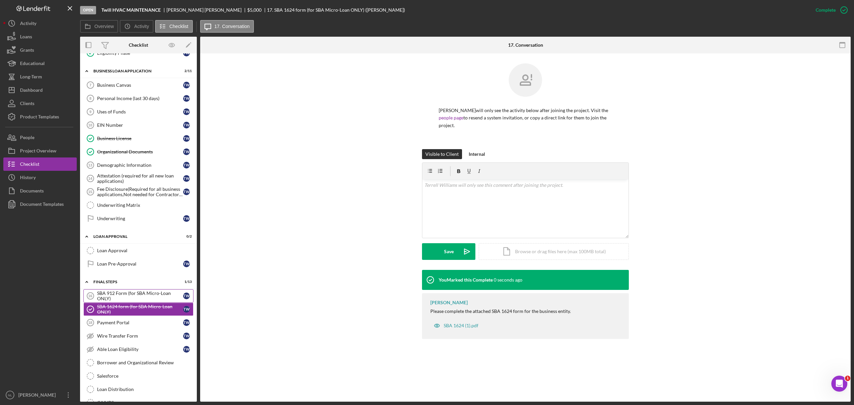
click at [137, 299] on div "SBA 912 Form (for SBA Micro-Loan ONLY)" at bounding box center [140, 296] width 86 height 11
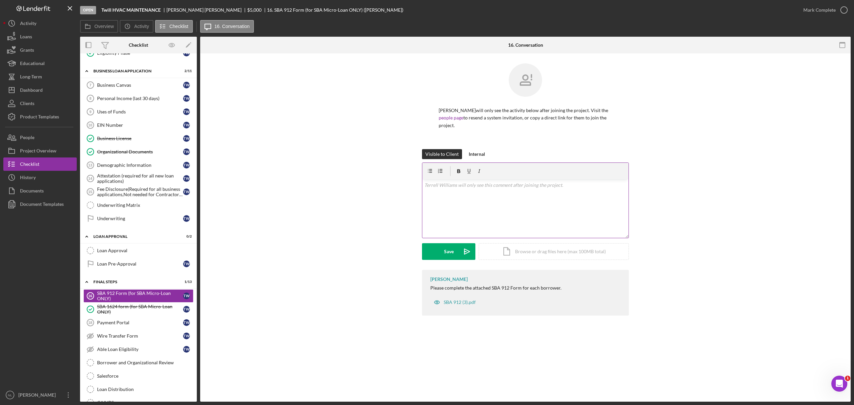
click at [469, 222] on div "v Color teal Color pink Remove color Add row above Add row below Add column bef…" at bounding box center [525, 209] width 206 height 58
click at [450, 251] on div "Save" at bounding box center [449, 251] width 10 height 17
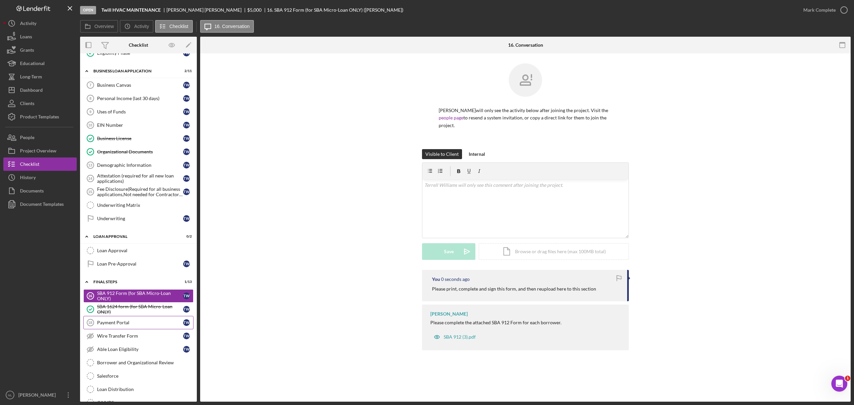
click at [118, 325] on link "Payment Portal 18 Payment Portal T W" at bounding box center [138, 322] width 110 height 13
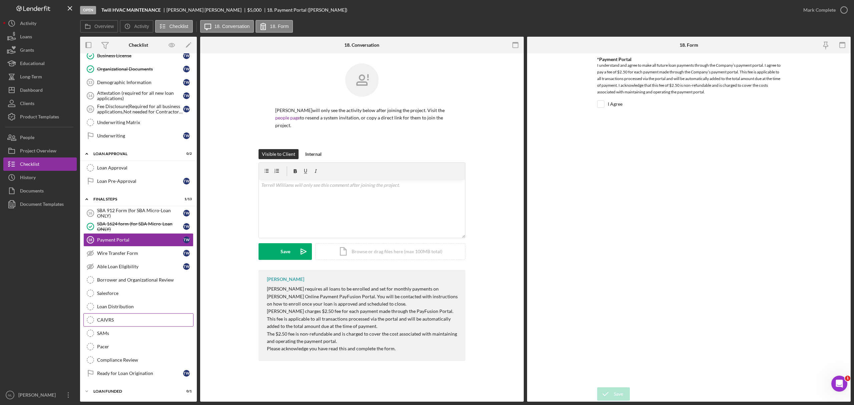
scroll to position [316, 0]
click at [118, 260] on link "Wire Transfer Form Wire Transfer Form T W" at bounding box center [138, 253] width 110 height 13
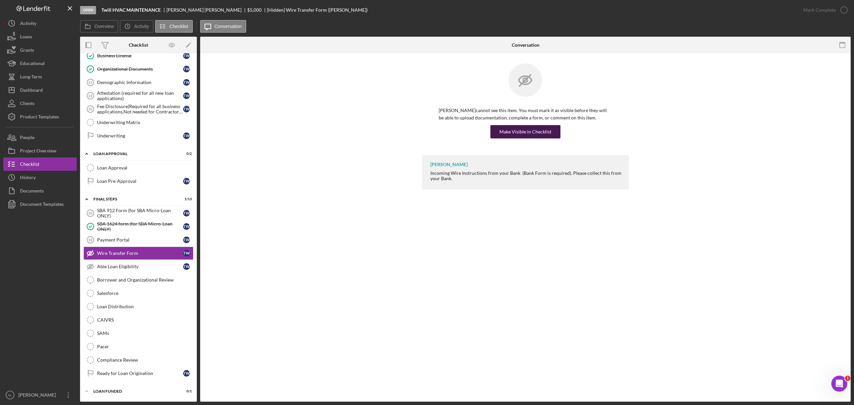
click at [555, 129] on button "Make Visible in Checklist" at bounding box center [526, 131] width 70 height 13
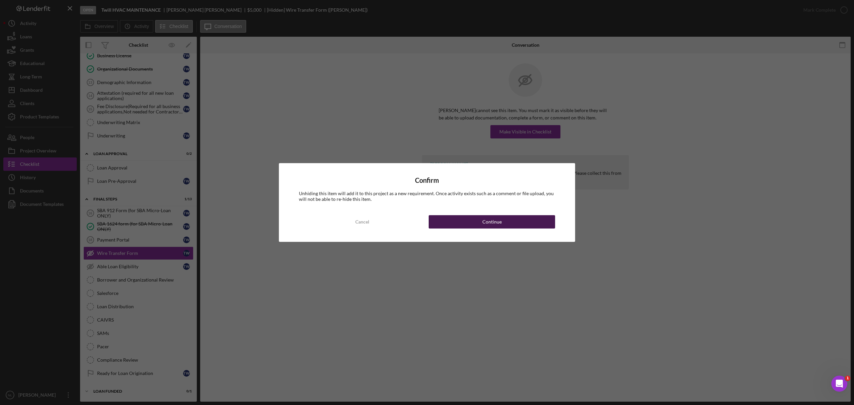
click at [510, 225] on button "Continue" at bounding box center [492, 221] width 126 height 13
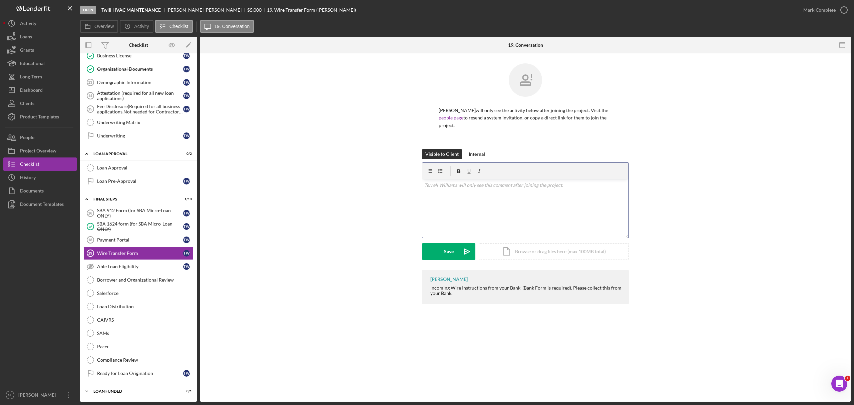
click at [477, 194] on div "v Color teal Color pink Remove color Add row above Add row below Add column bef…" at bounding box center [525, 209] width 206 height 58
click at [457, 253] on button "Save Icon/icon-invite-send" at bounding box center [448, 251] width 53 height 17
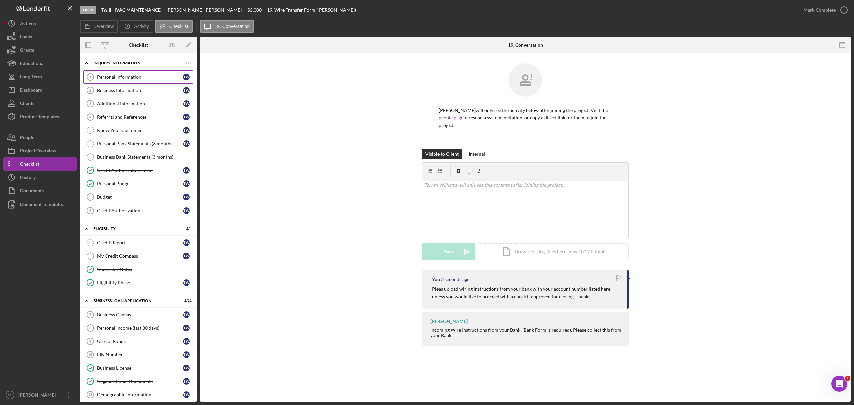
click at [131, 73] on link "Personal Information 1 Personal Information T W" at bounding box center [138, 76] width 110 height 13
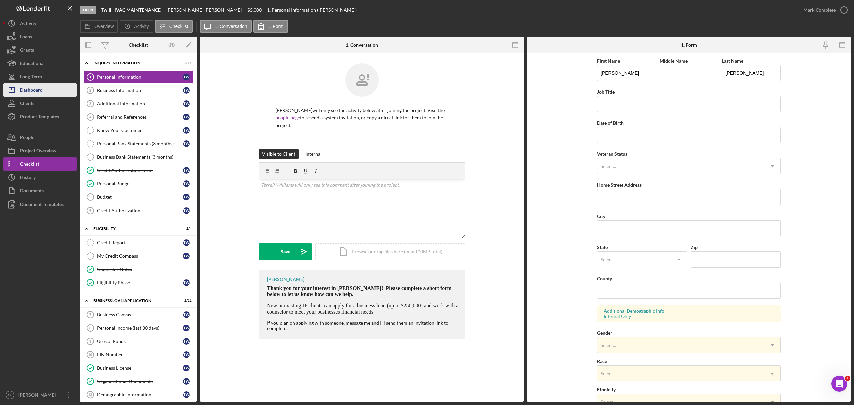
click at [19, 88] on icon "Icon/Dashboard" at bounding box center [11, 90] width 17 height 17
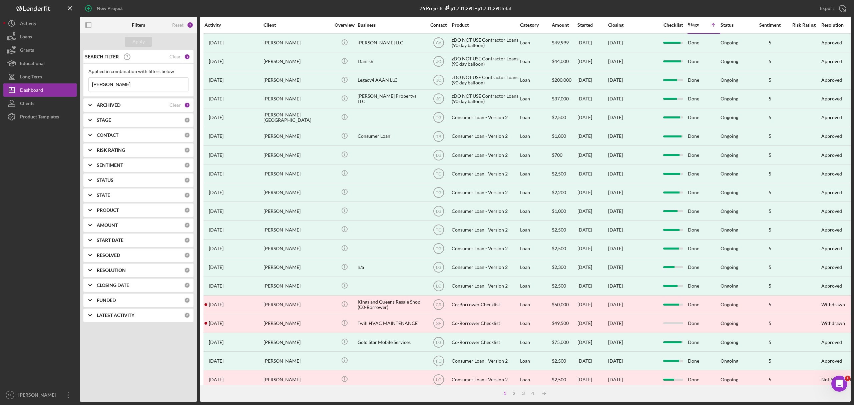
click at [125, 103] on div "ARCHIVED" at bounding box center [133, 104] width 73 height 5
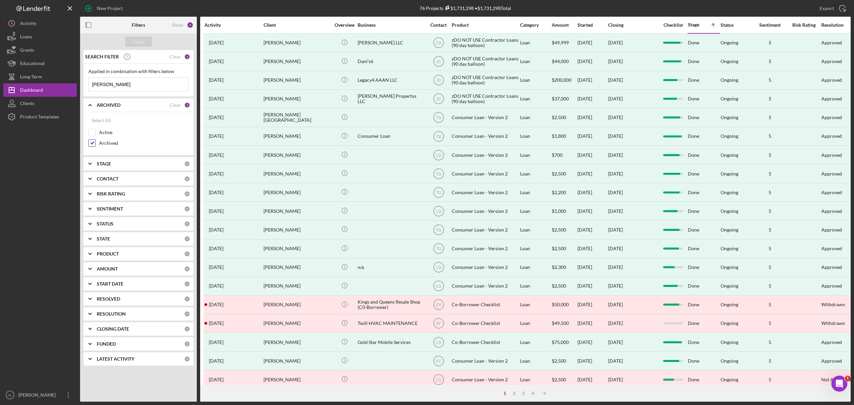
click at [95, 146] on input "Archived" at bounding box center [92, 143] width 7 height 7
checkbox input "false"
click at [91, 135] on input "Active" at bounding box center [92, 132] width 7 height 7
checkbox input "true"
click at [123, 182] on div "CONTACT" at bounding box center [140, 178] width 87 height 5
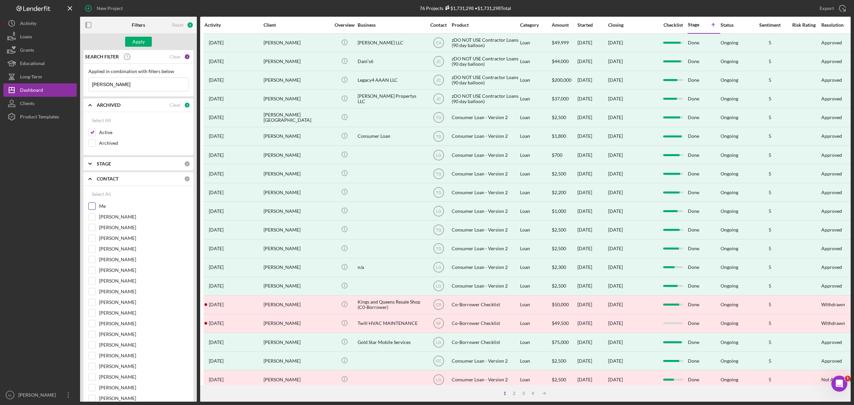
click at [94, 208] on input "Me" at bounding box center [92, 206] width 7 height 7
checkbox input "true"
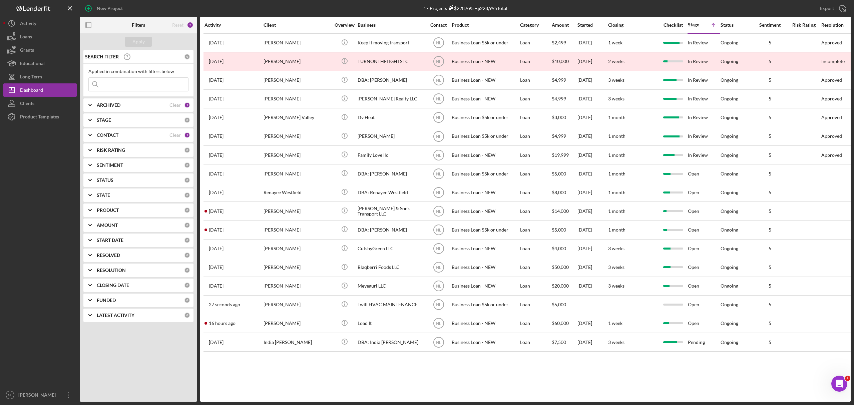
click at [114, 107] on b "ARCHIVED" at bounding box center [109, 104] width 24 height 5
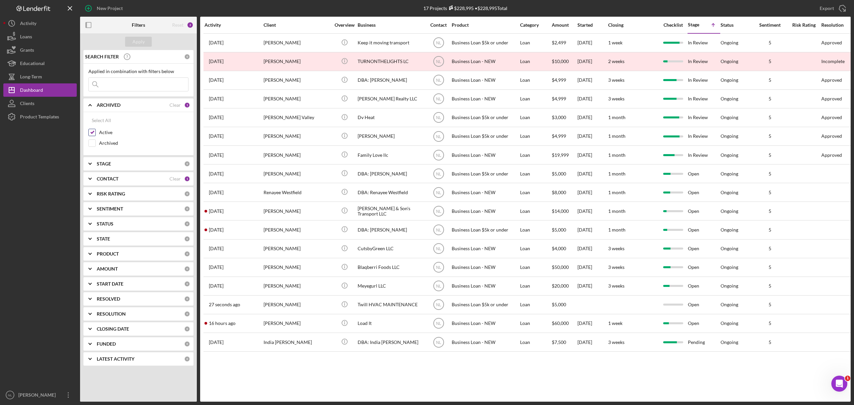
click at [93, 136] on input "Active" at bounding box center [92, 132] width 7 height 7
checkbox input "false"
click at [101, 178] on b "CONTACT" at bounding box center [108, 178] width 22 height 5
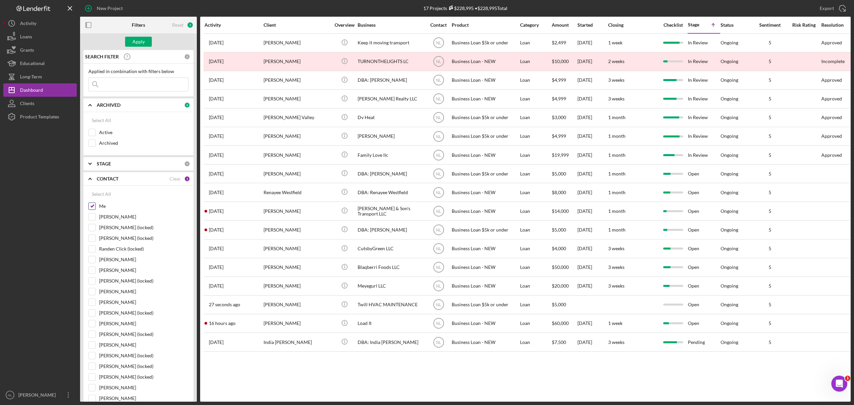
click at [94, 208] on input "Me" at bounding box center [92, 206] width 7 height 7
checkbox input "false"
click at [92, 145] on input "Archived" at bounding box center [92, 143] width 7 height 7
checkbox input "true"
click at [109, 87] on input at bounding box center [138, 84] width 99 height 13
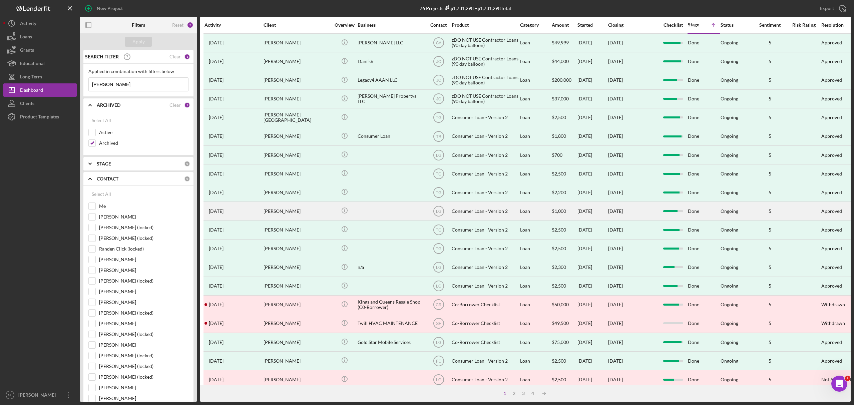
scroll to position [63, 0]
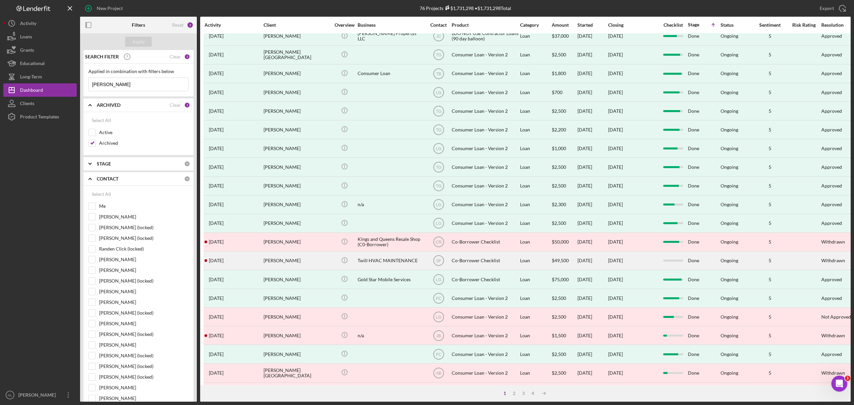
type input "[PERSON_NAME]"
click at [292, 267] on div "[PERSON_NAME]" at bounding box center [297, 261] width 67 height 18
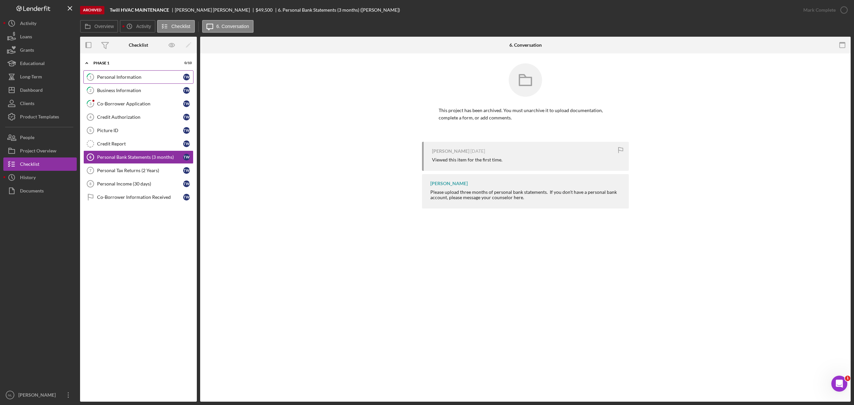
click at [123, 79] on div "Personal Information" at bounding box center [140, 76] width 86 height 5
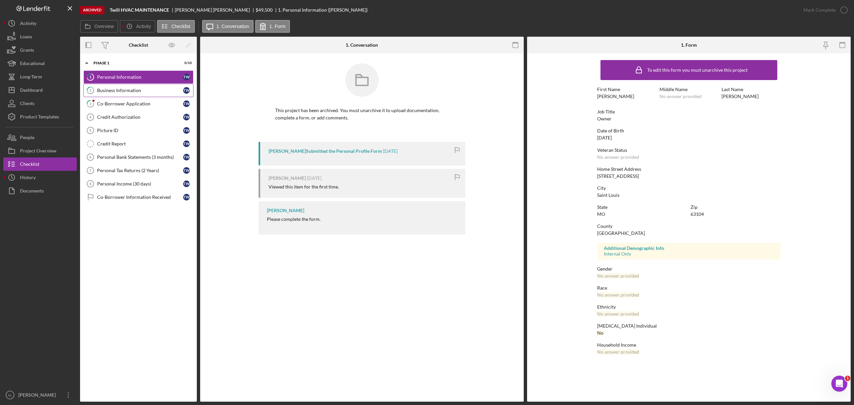
click at [124, 91] on div "Business Information" at bounding box center [140, 90] width 86 height 5
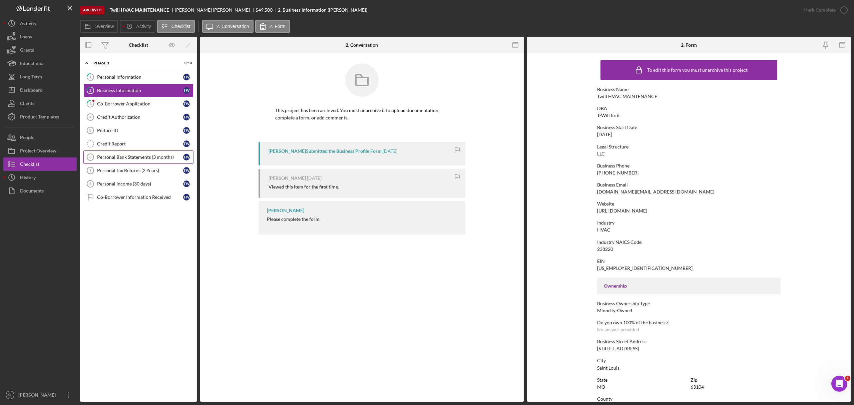
click at [133, 164] on link "Personal Bank Statements (3 months) 6 Personal Bank Statements (3 months) T W" at bounding box center [138, 157] width 110 height 13
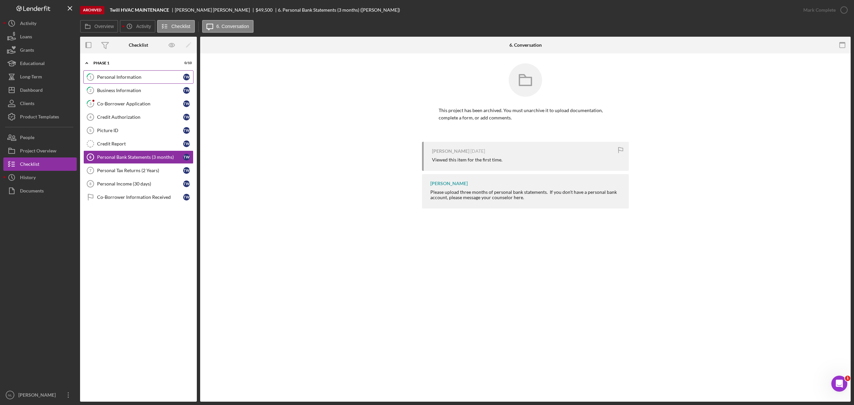
click at [130, 81] on link "1 Personal Information T W" at bounding box center [138, 76] width 110 height 13
